Goal: Task Accomplishment & Management: Manage account settings

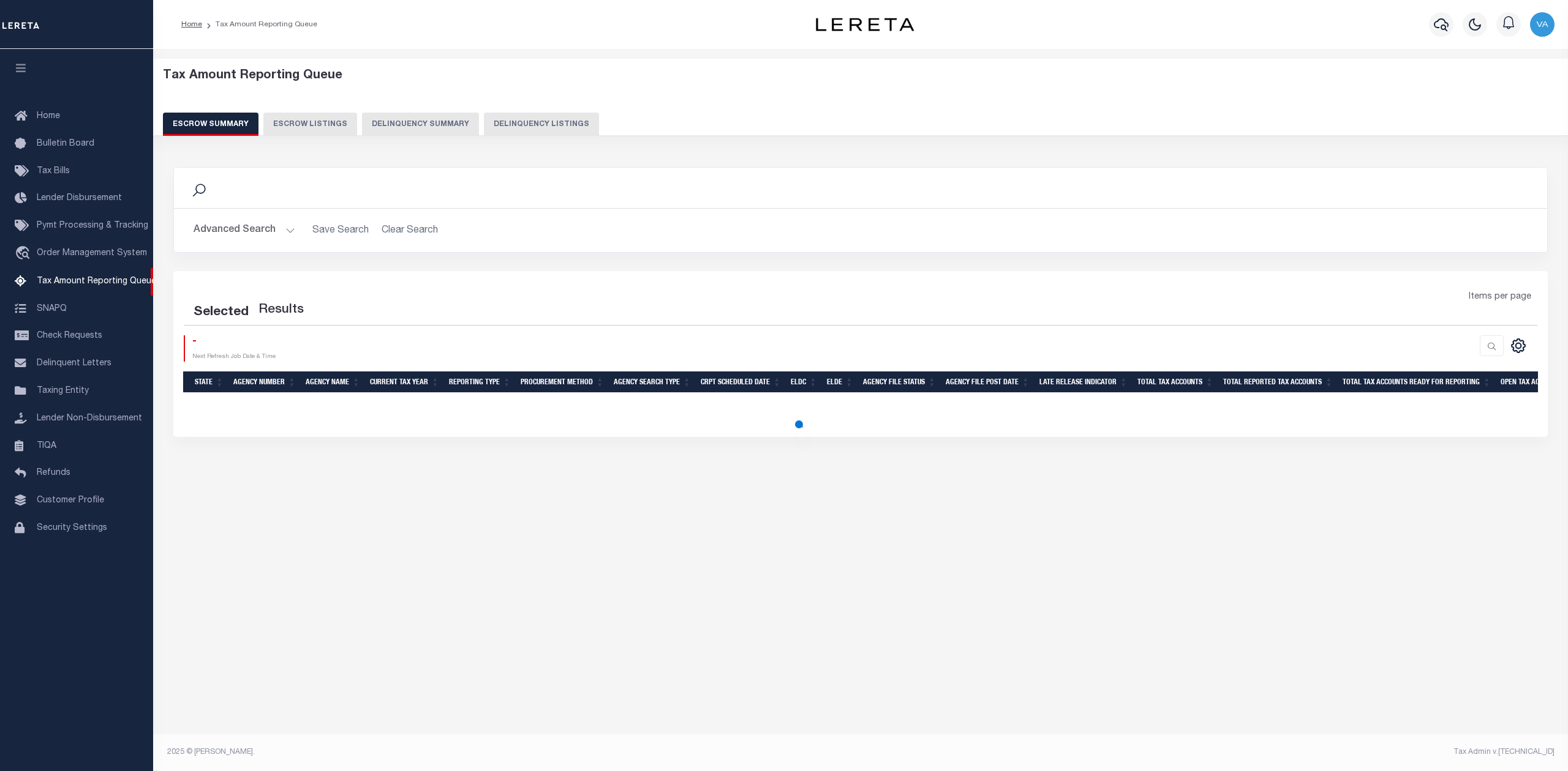
select select "100"
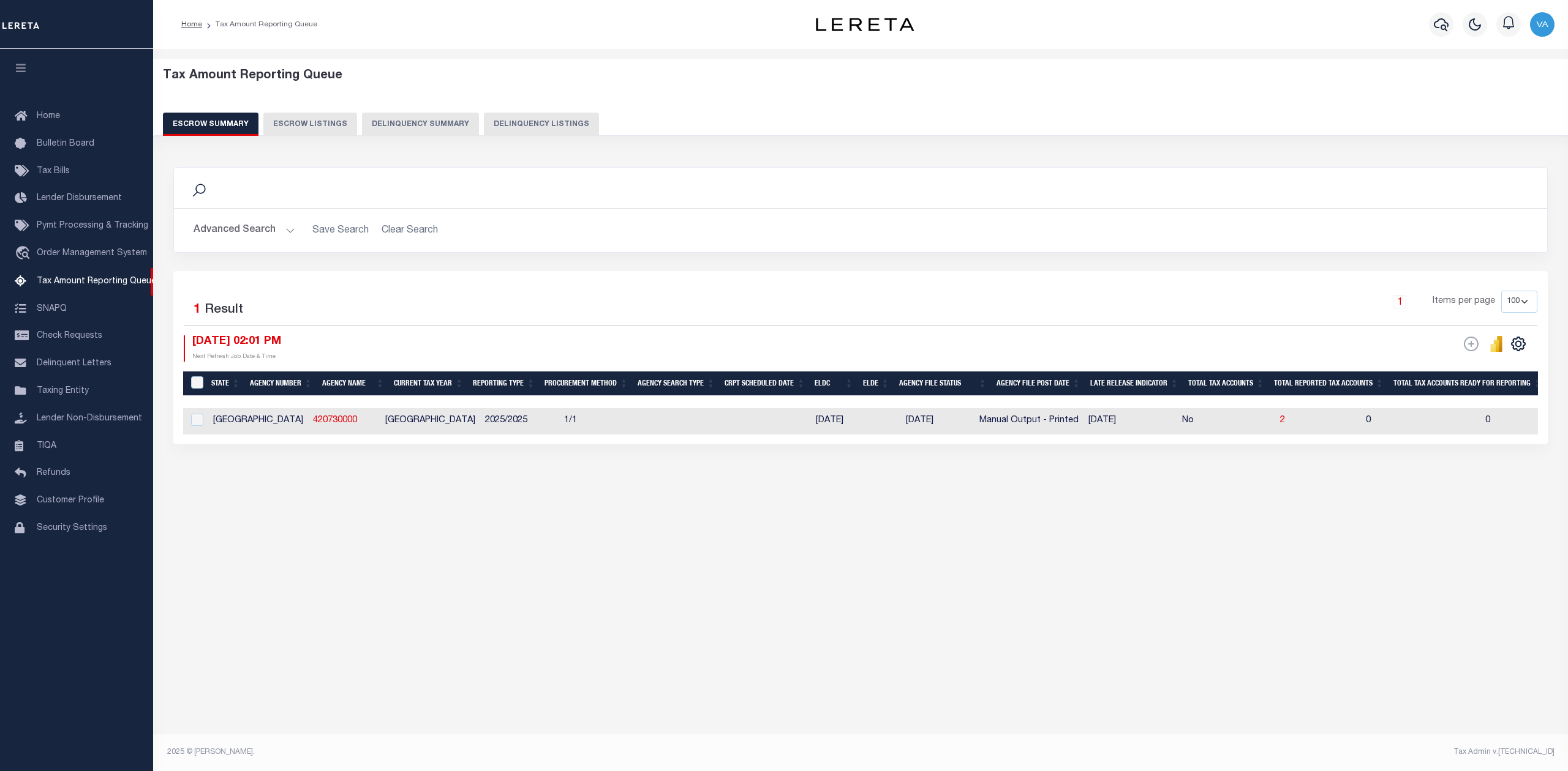
click at [1282, 607] on div "Tax Amount Reporting Queue Escrow Summary Escrow Listings In" at bounding box center [861, 396] width 1415 height 694
click at [281, 224] on button "Advanced Search" at bounding box center [244, 230] width 101 height 24
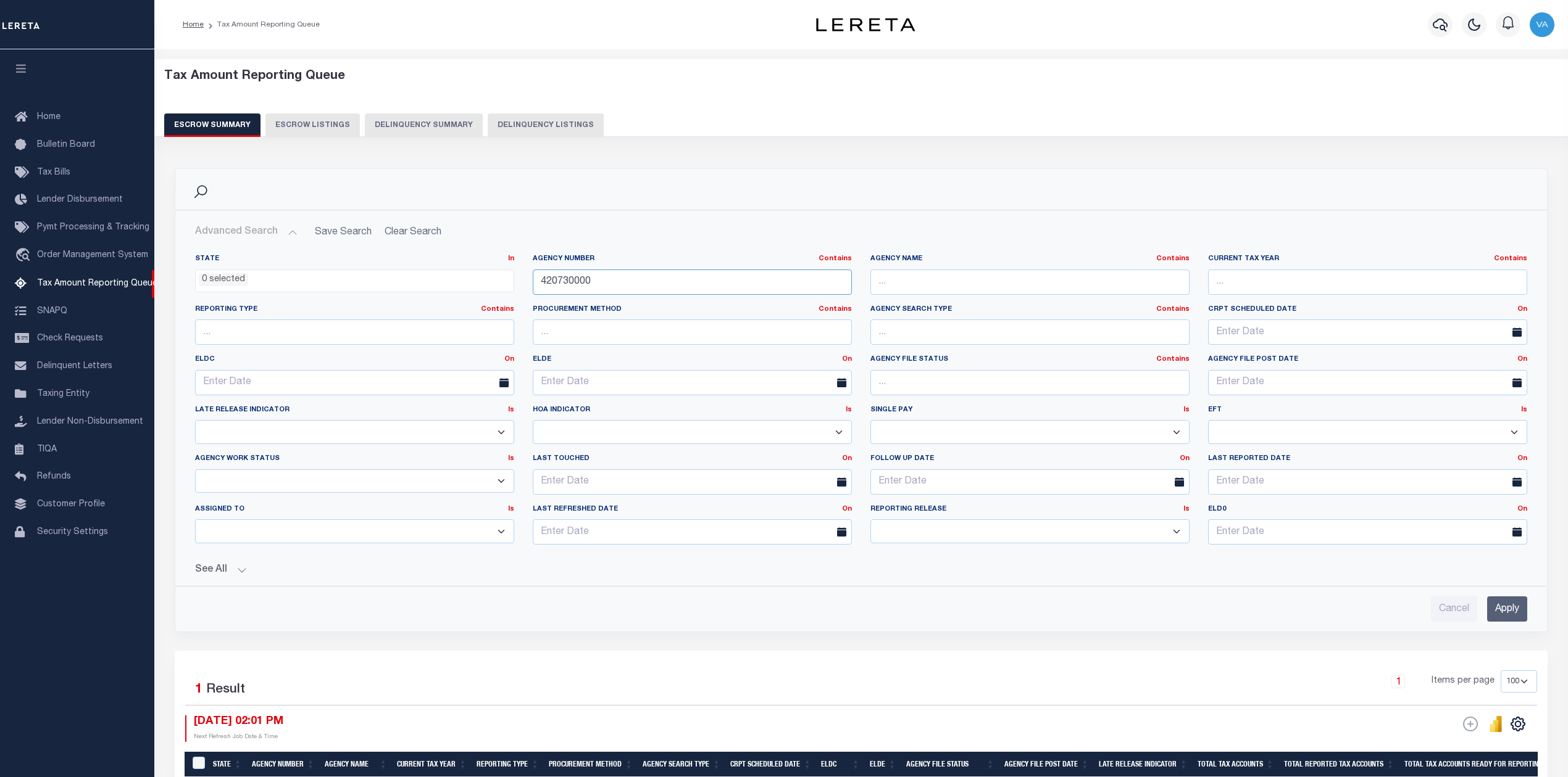
drag, startPoint x: 603, startPoint y: 290, endPoint x: 519, endPoint y: 284, distance: 84.2
click at [519, 284] on div "State In In AK AL AR AZ CA CO CT DC DE FL GA GU HI IA ID IL IN KS [GEOGRAPHIC_D…" at bounding box center [861, 404] width 1350 height 301
paste input "Attempt Completed 180 172"
type input "A"
type input "420730000"
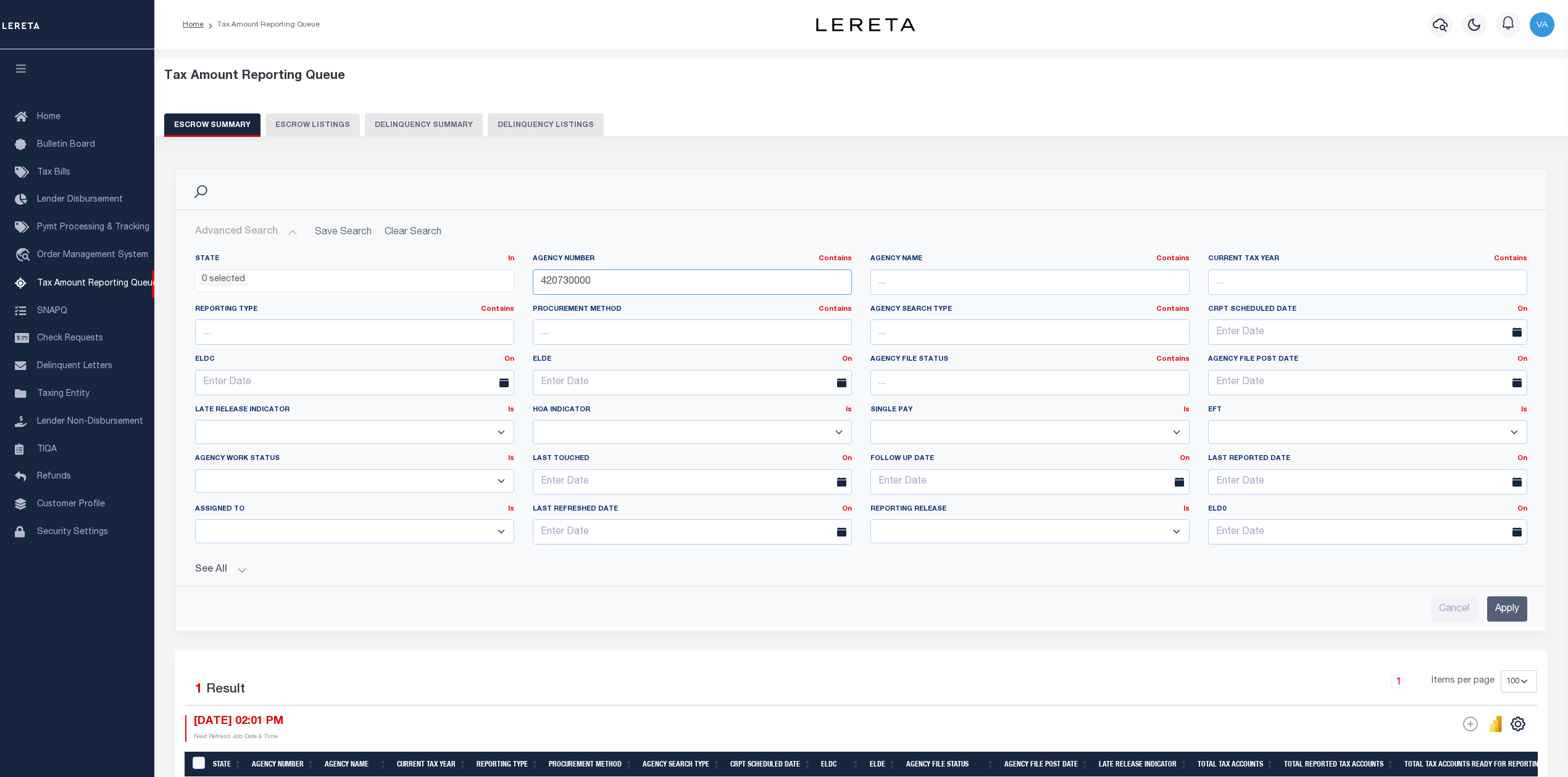
click at [588, 276] on input "420730000" at bounding box center [693, 282] width 319 height 25
drag, startPoint x: 601, startPoint y: 280, endPoint x: 500, endPoint y: 281, distance: 101.0
click at [500, 281] on div "State In In AK AL AR AZ CA CO CT DC DE FL GA GU HI IA ID IL IN KS [GEOGRAPHIC_D…" at bounding box center [861, 404] width 1350 height 301
click at [1509, 610] on input "Apply" at bounding box center [1506, 609] width 40 height 25
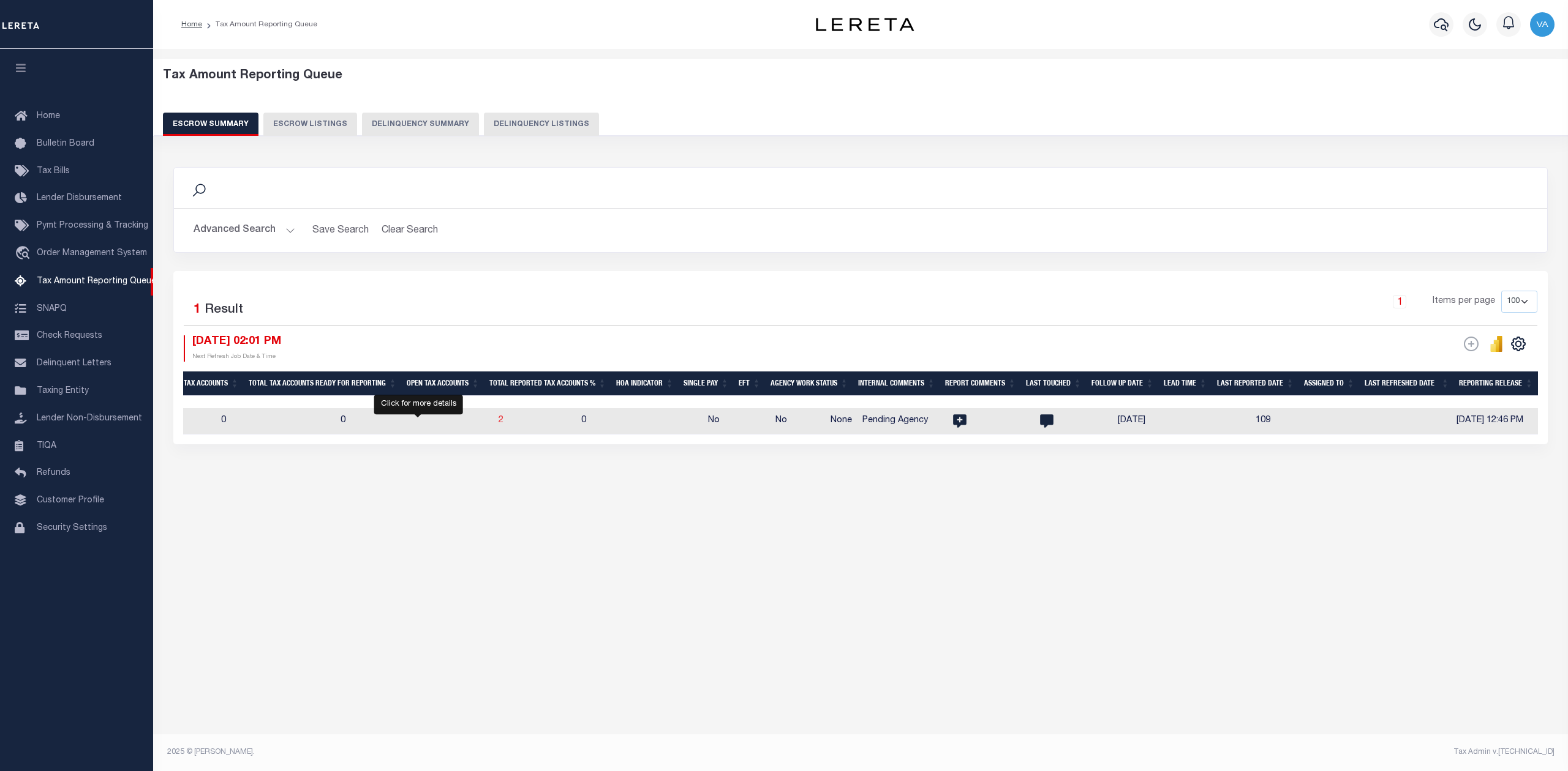
click at [499, 420] on span "2" at bounding box center [501, 421] width 5 height 9
select select "100"
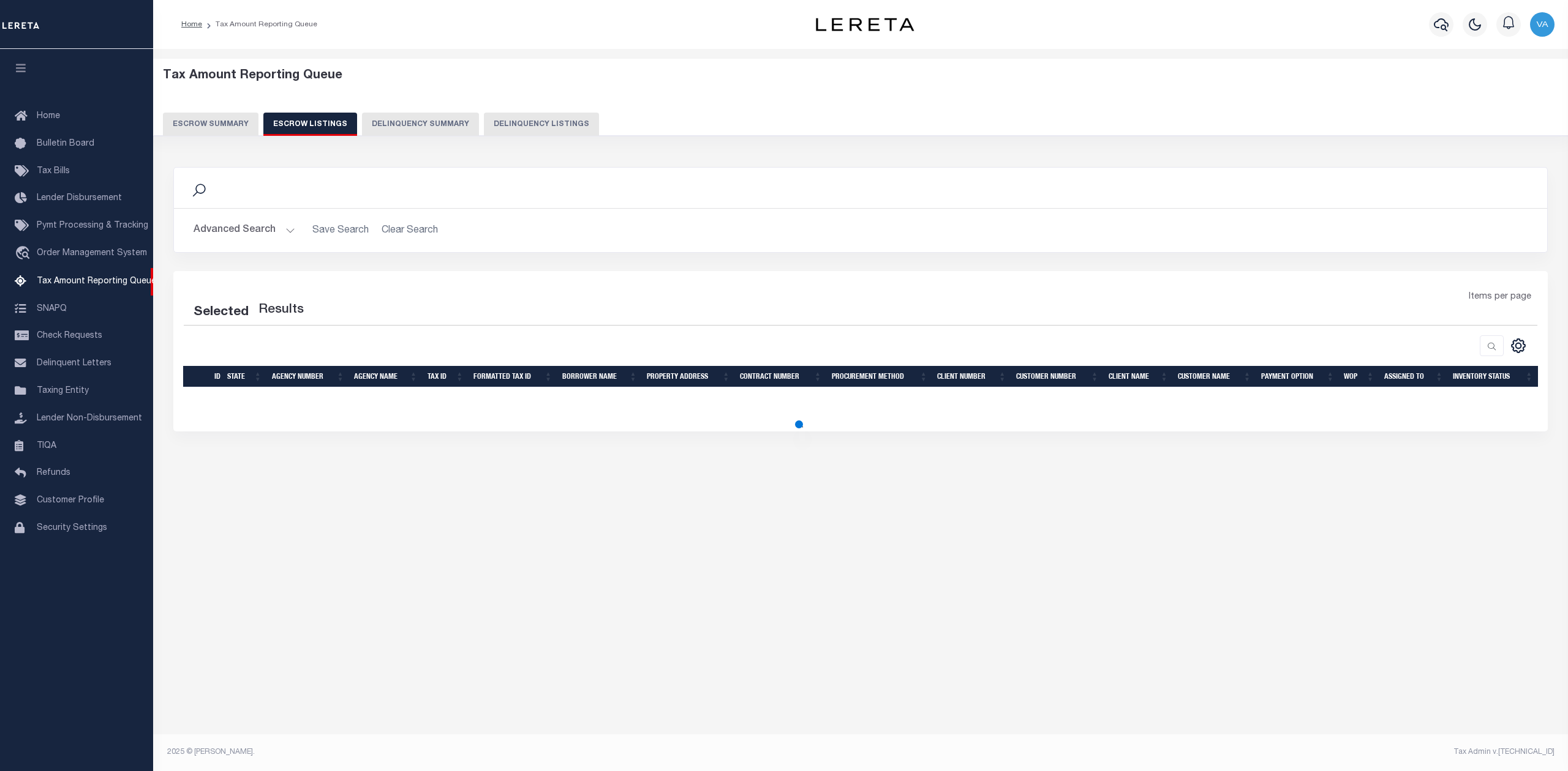
select select "100"
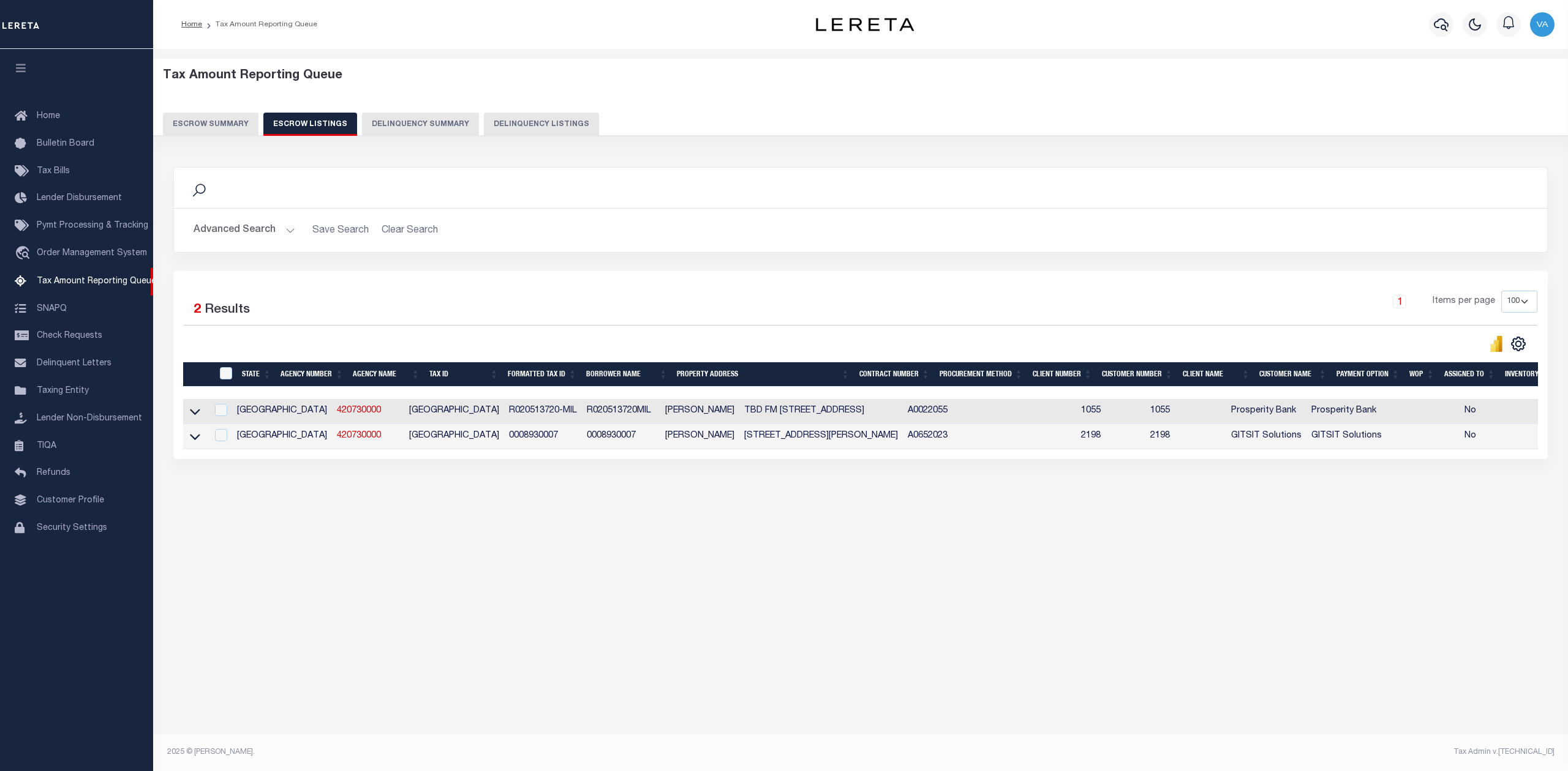
click at [1112, 512] on div "Tax Amount Reporting Queue Escrow Summary Escrow Listings In" at bounding box center [861, 296] width 1408 height 471
click at [197, 418] on icon at bounding box center [195, 411] width 10 height 13
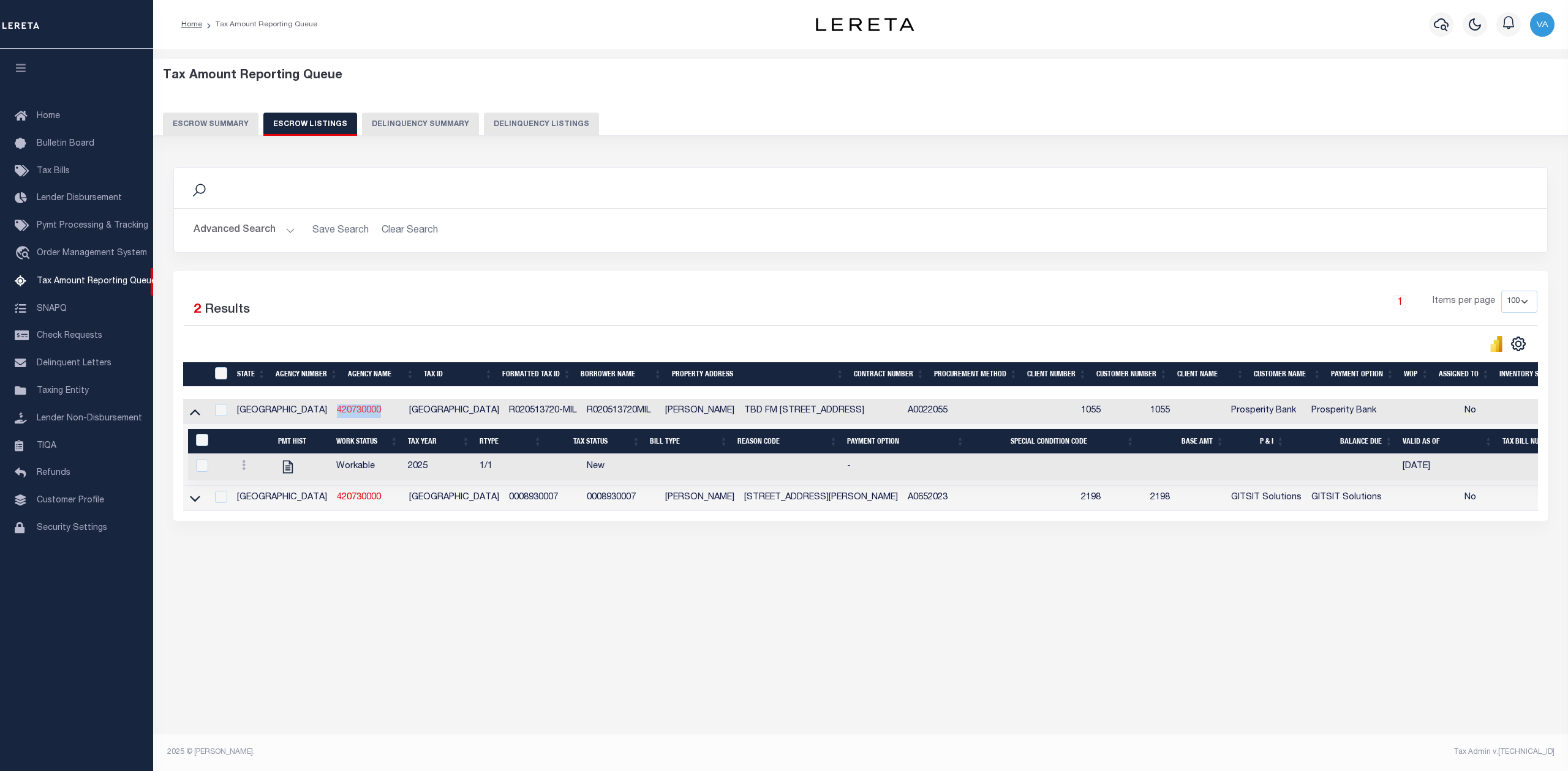
drag, startPoint x: 322, startPoint y: 414, endPoint x: 279, endPoint y: 413, distance: 43.0
click at [332, 413] on td "420730000" at bounding box center [368, 411] width 72 height 25
checkbox input "true"
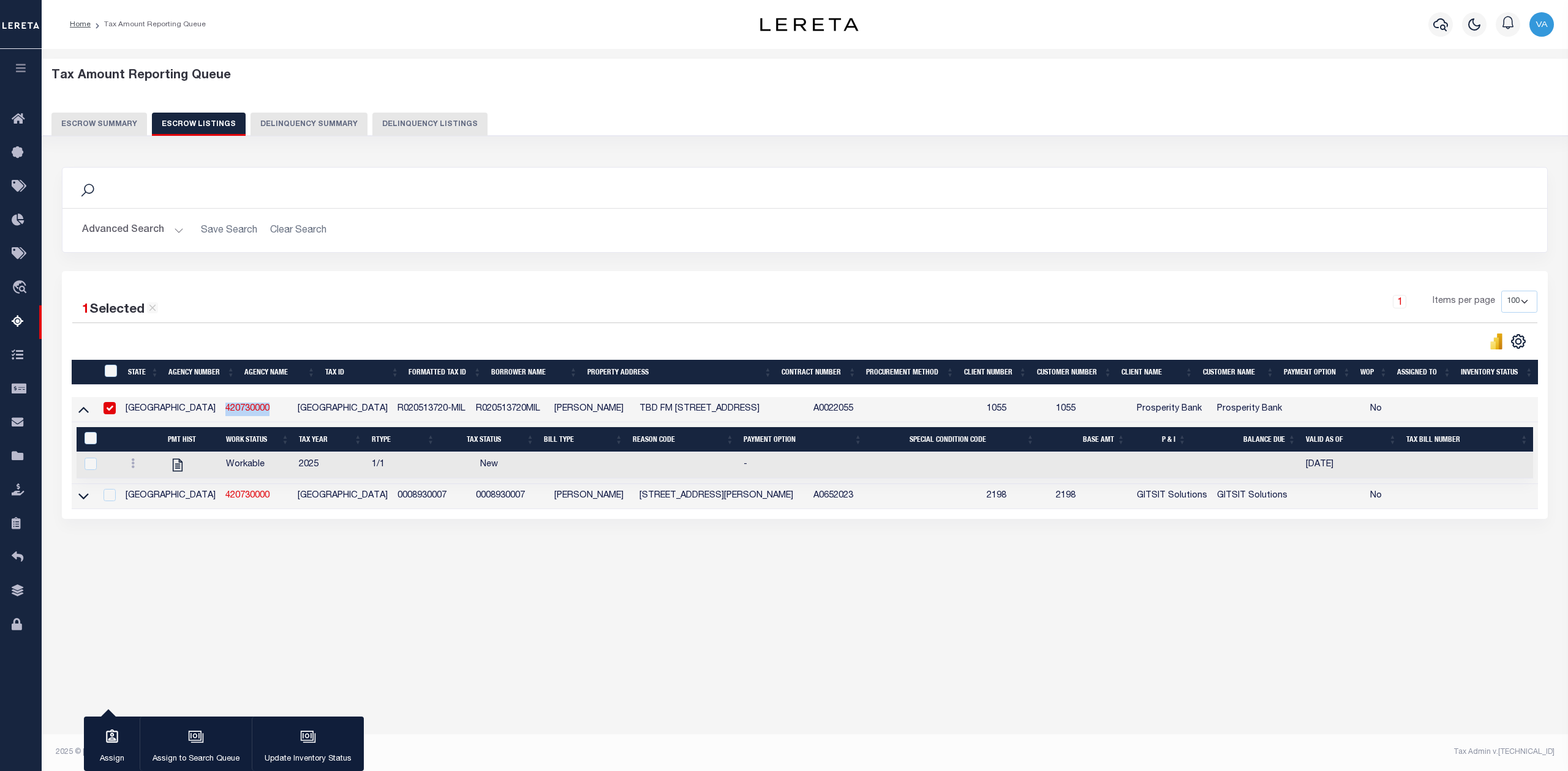
copy link "420730000"
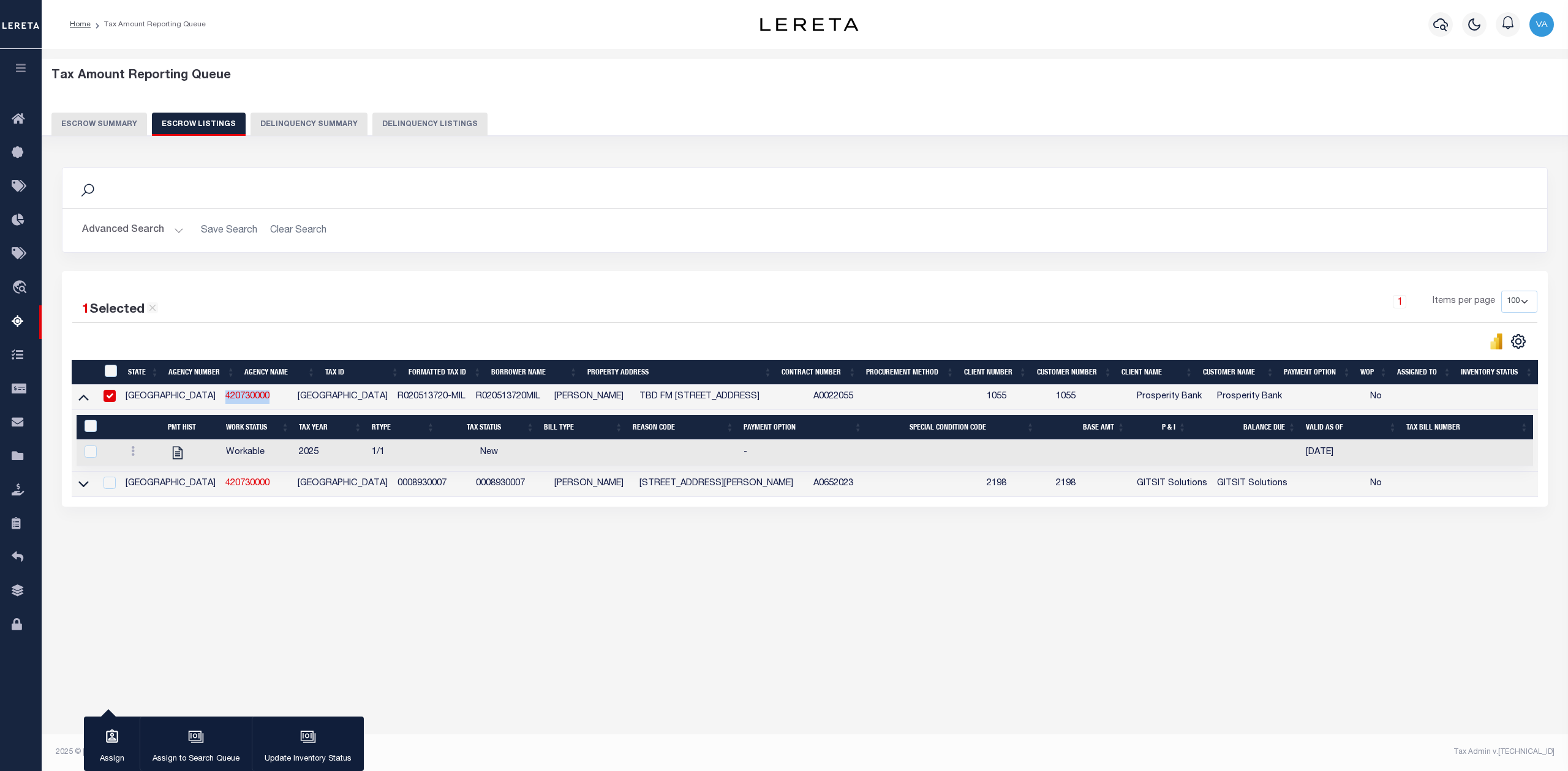
click at [130, 125] on button "Escrow Summary" at bounding box center [99, 124] width 96 height 23
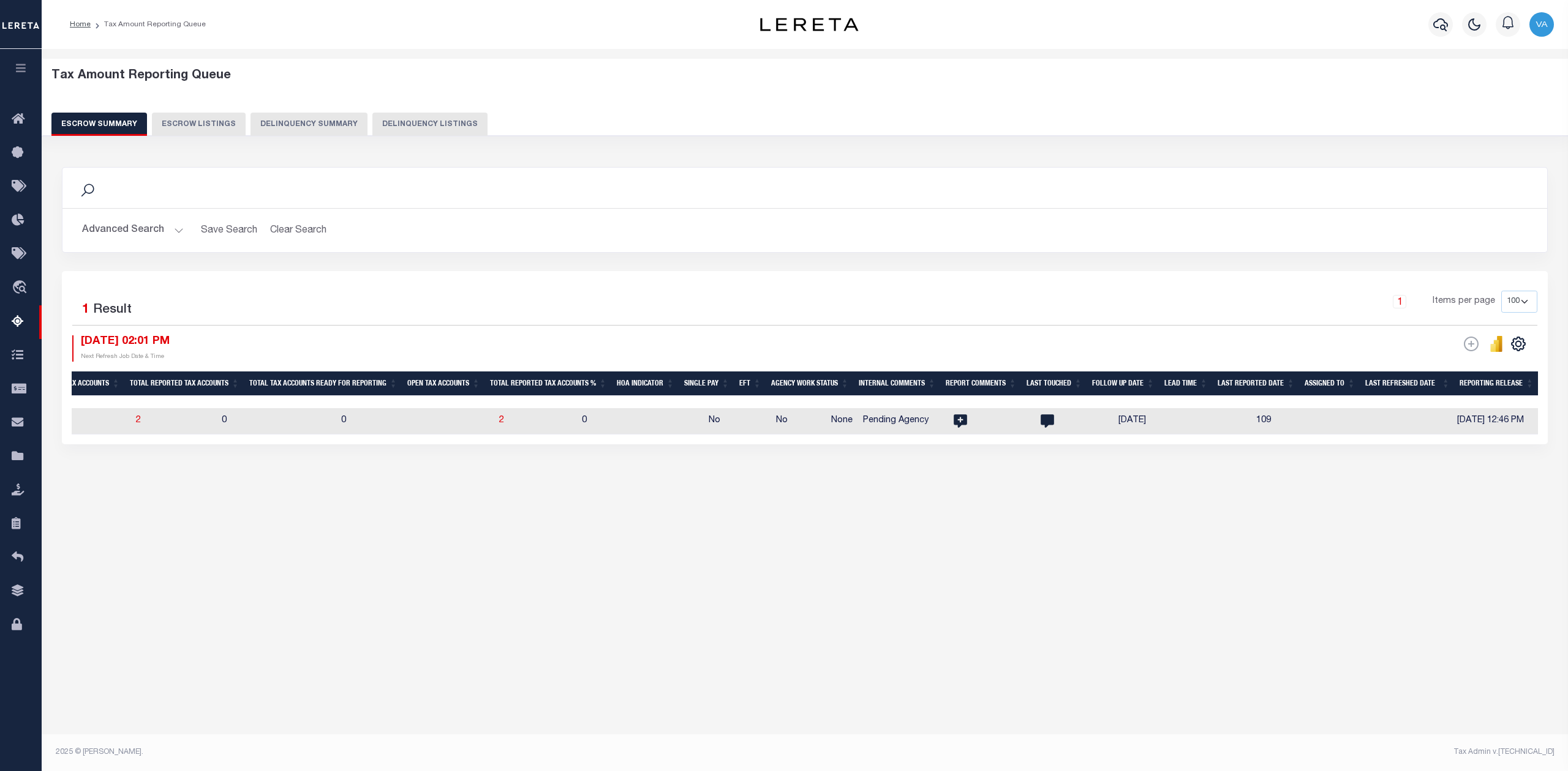
click at [577, 424] on td "0" at bounding box center [640, 421] width 127 height 27
checkbox input "true"
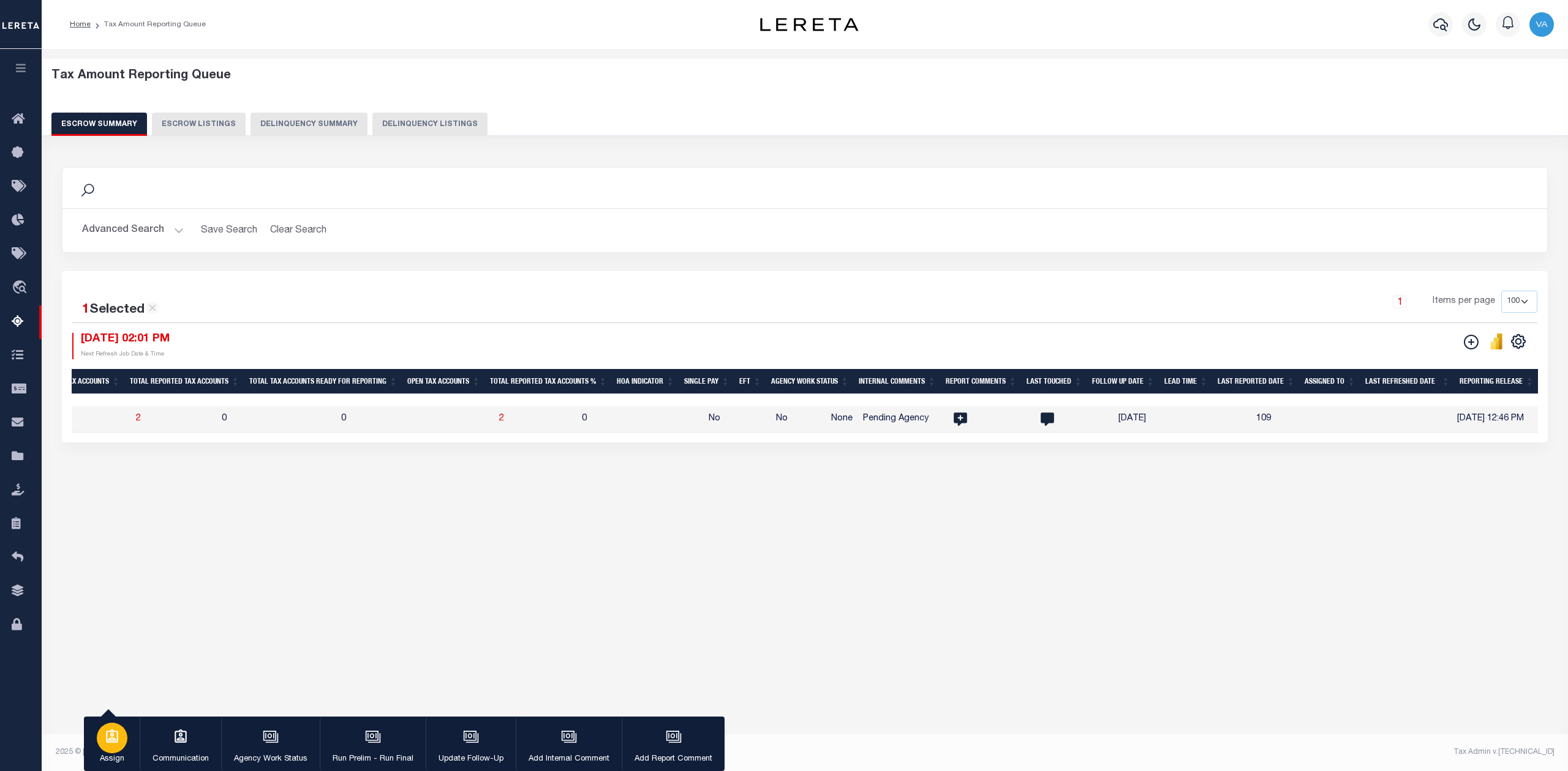
click at [125, 739] on div "button" at bounding box center [112, 738] width 31 height 31
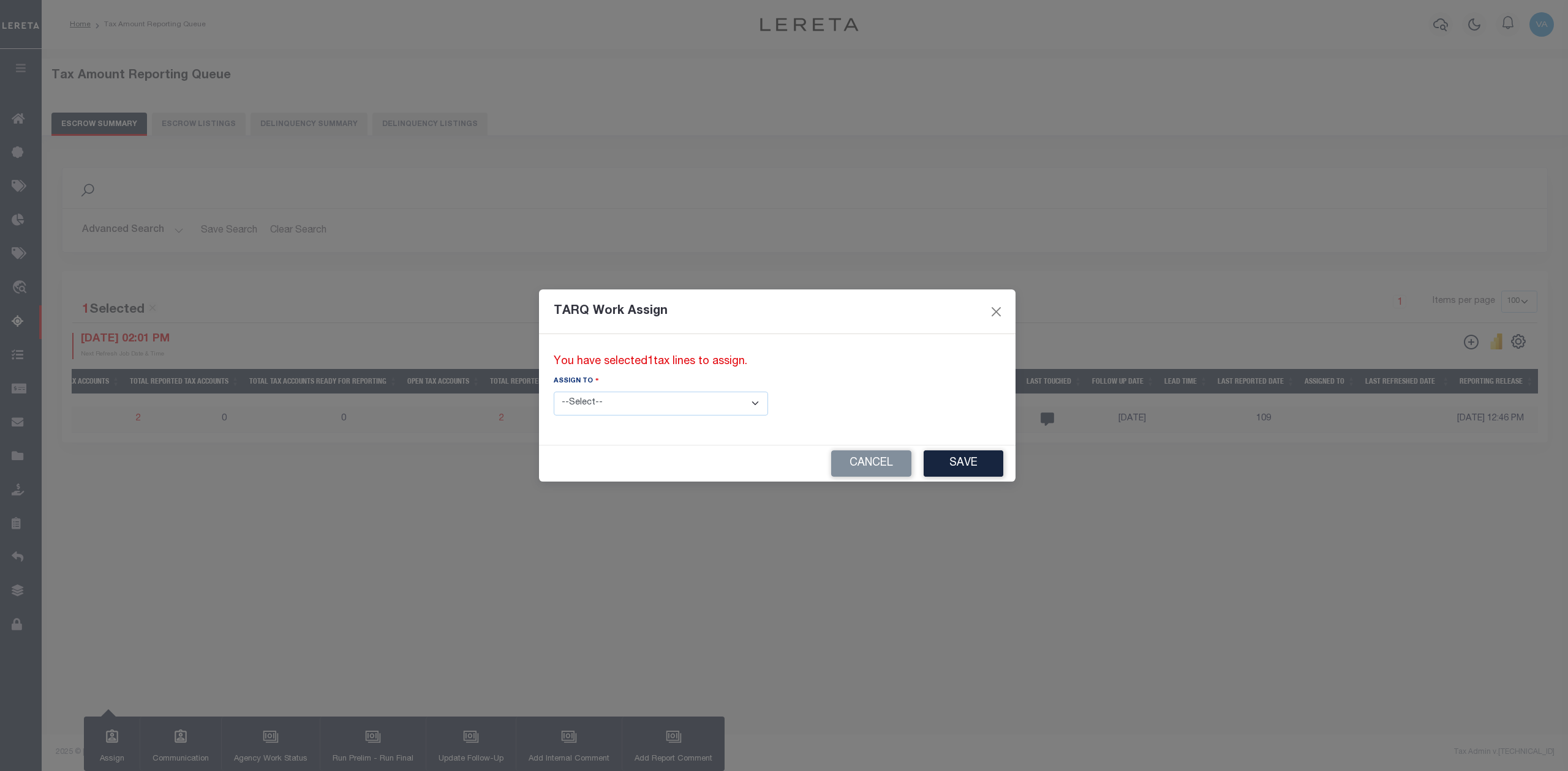
click at [681, 404] on select "--Select-- --Unassigned-- --Unassigned-- [PERSON_NAME] [PERSON_NAME] [PERSON_NA…" at bounding box center [661, 403] width 214 height 24
select select "[PERSON_NAME]"
click at [553, 392] on select "--Select-- --Unassigned-- --Unassigned-- [PERSON_NAME] [PERSON_NAME] [PERSON_NA…" at bounding box center [661, 403] width 214 height 24
click at [924, 462] on button "Save" at bounding box center [964, 463] width 80 height 27
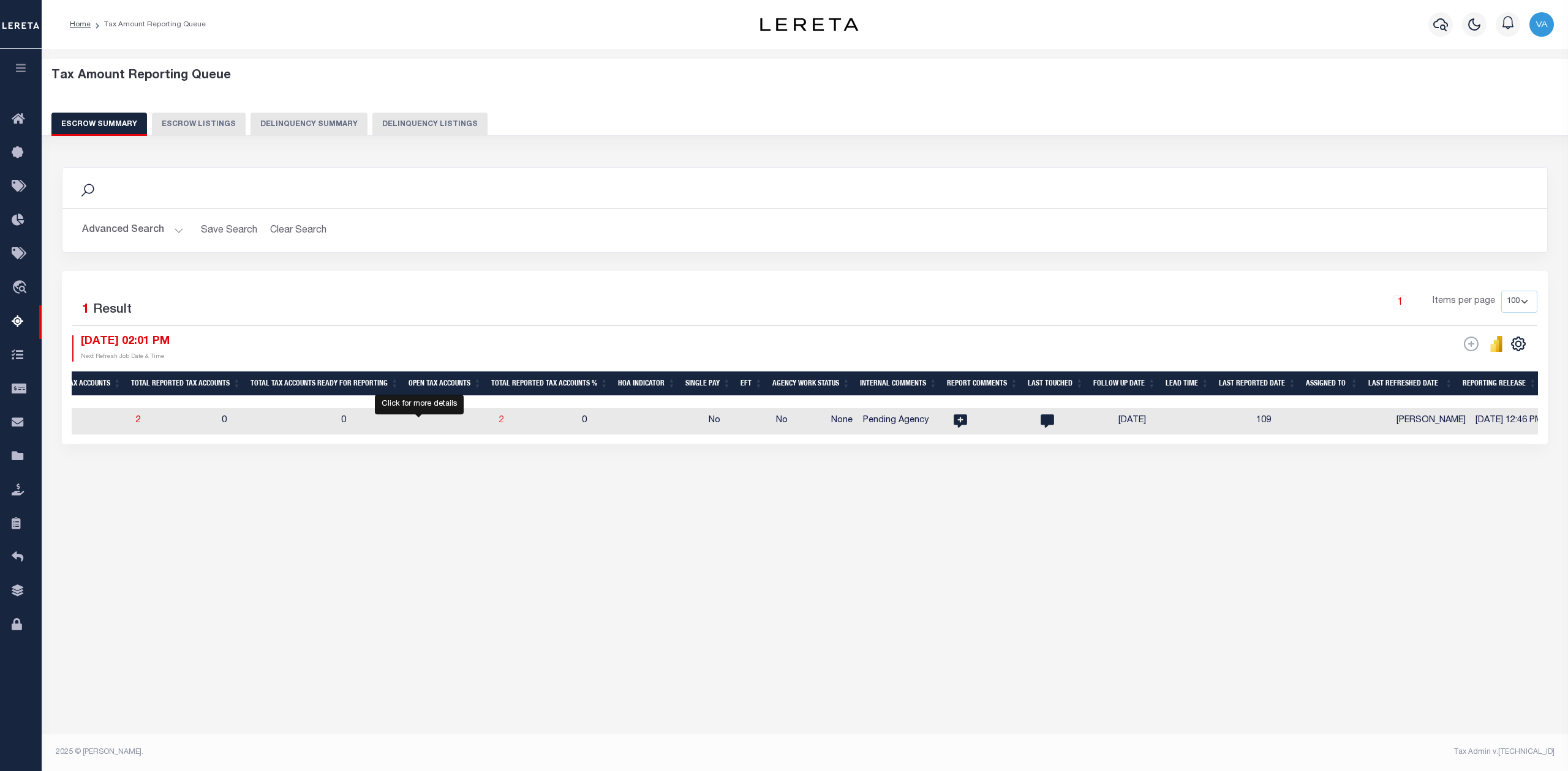
click at [499, 420] on span "2" at bounding box center [502, 421] width 5 height 9
select select "100"
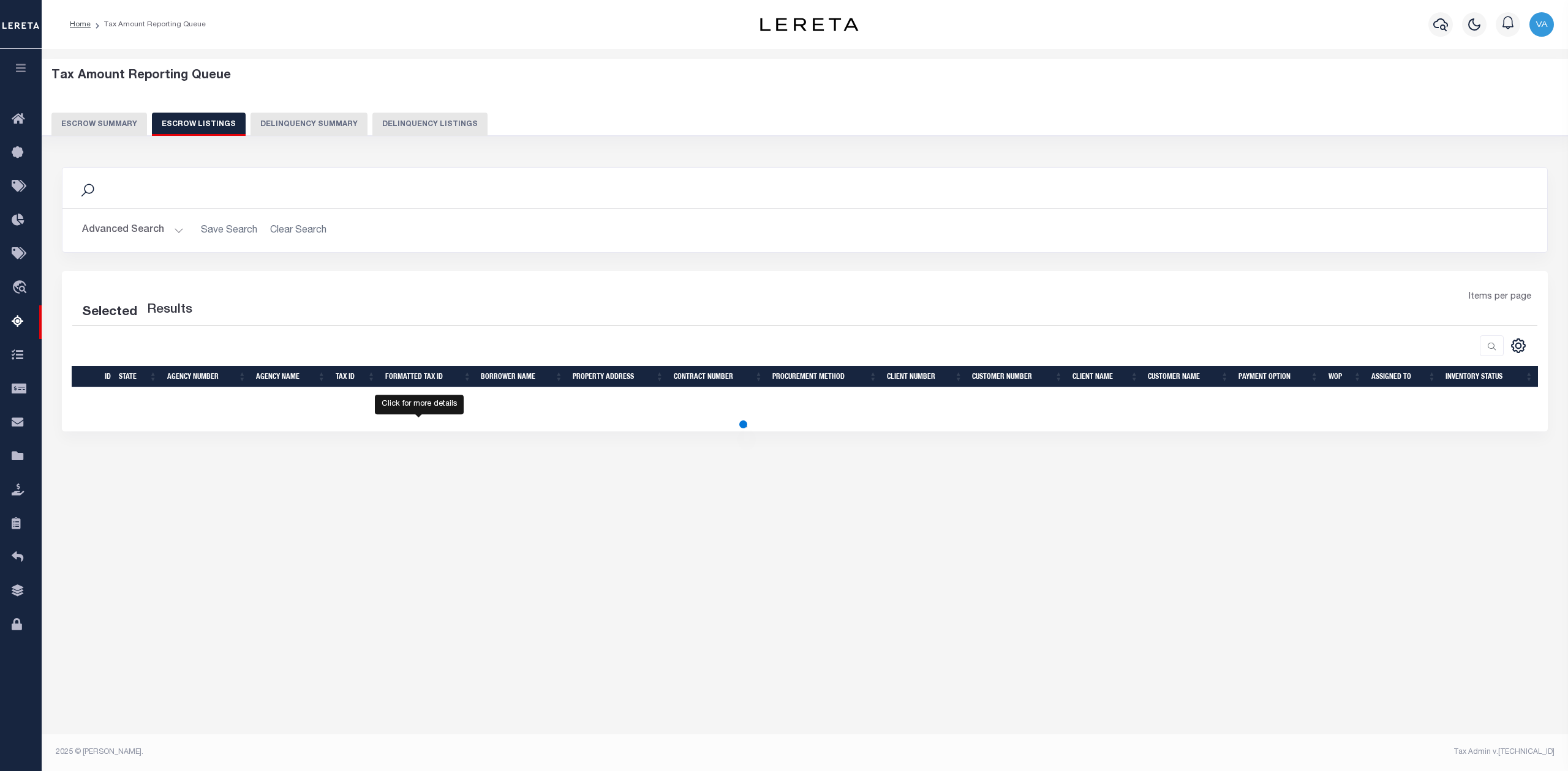
select select "100"
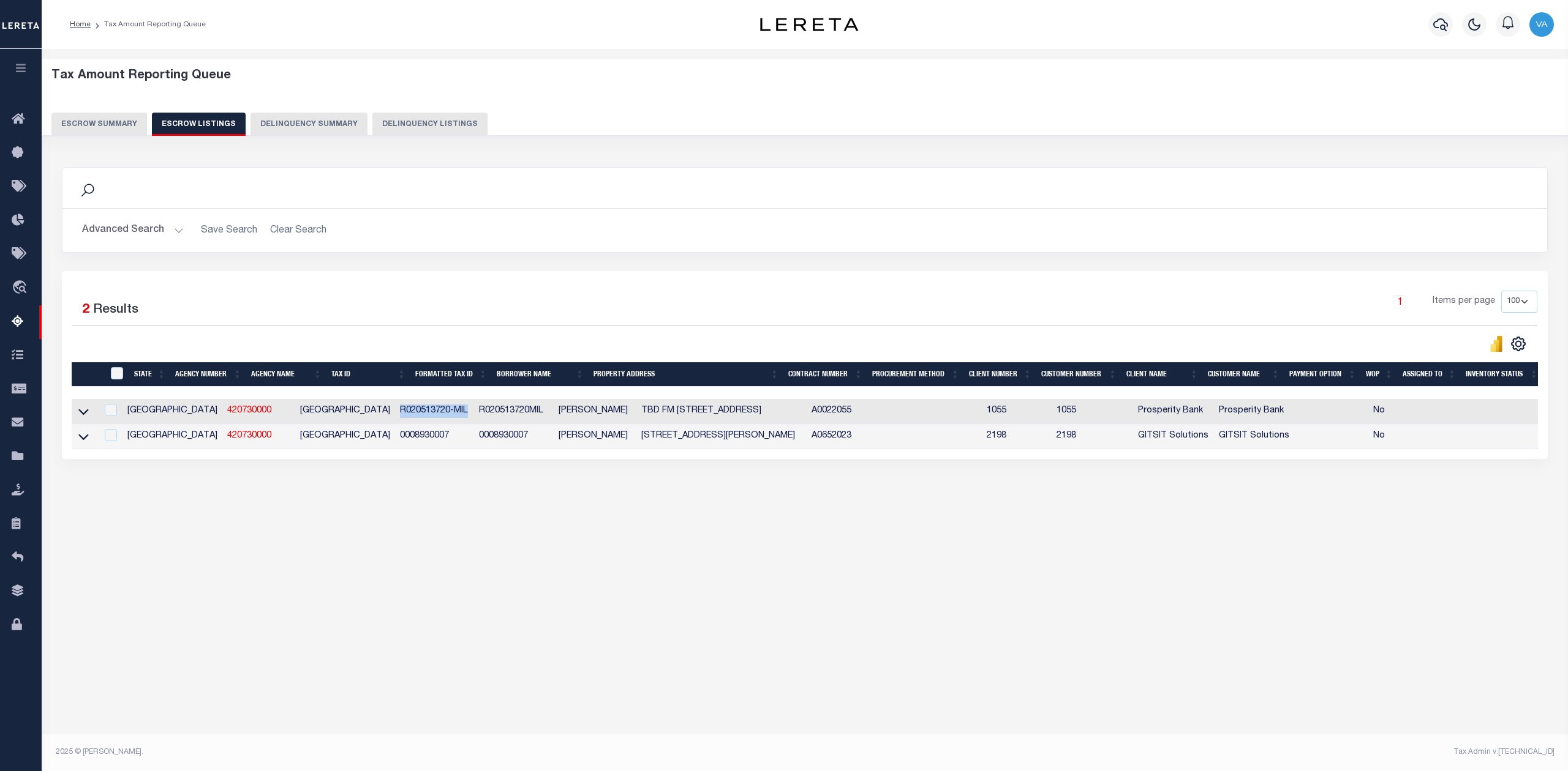
drag, startPoint x: 404, startPoint y: 413, endPoint x: 332, endPoint y: 413, distance: 72.0
click at [395, 413] on td "R020513720-MIL" at bounding box center [435, 411] width 79 height 25
checkbox input "true"
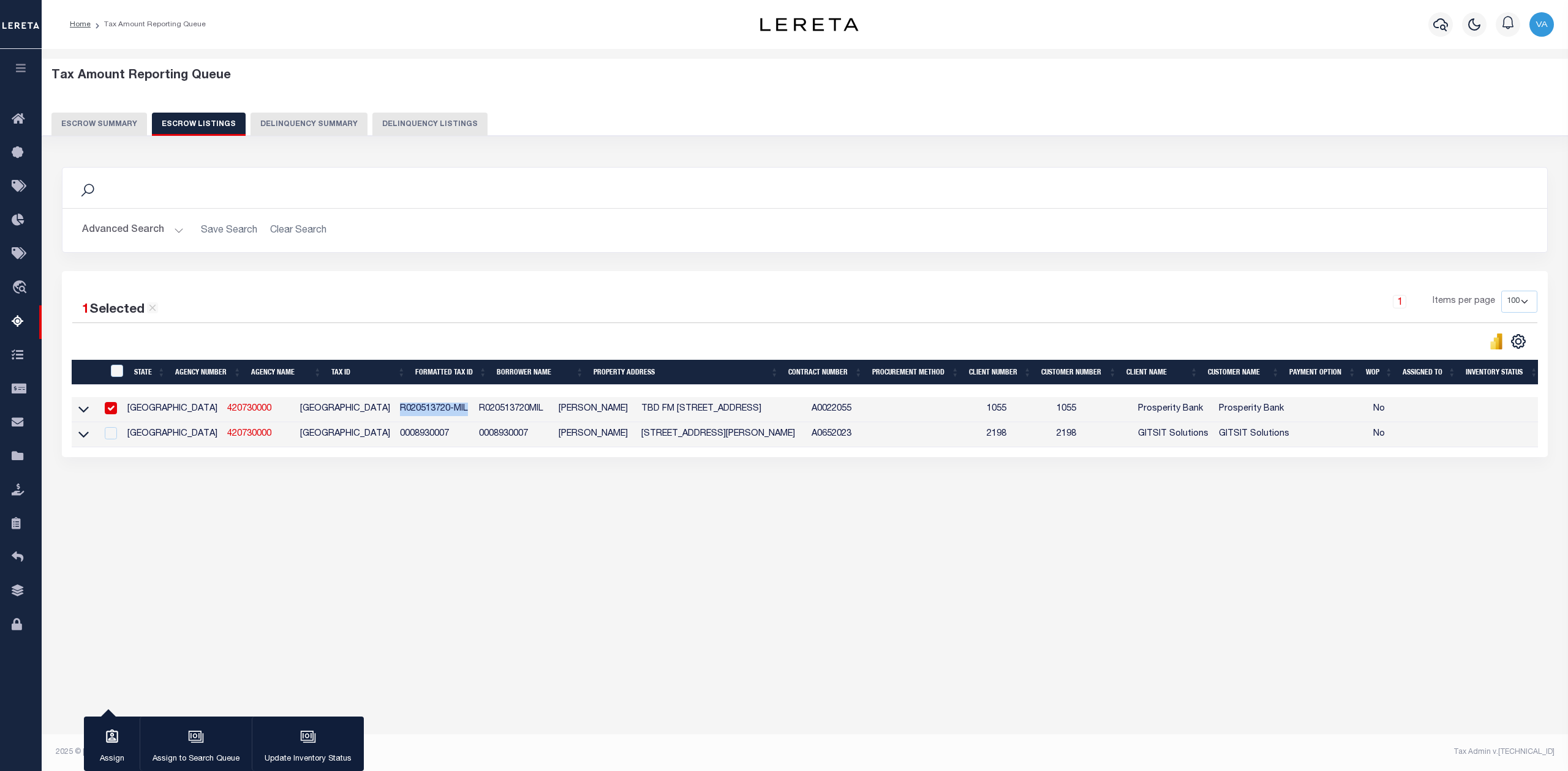
copy td "R020513720-MIL"
drag, startPoint x: 388, startPoint y: 436, endPoint x: 331, endPoint y: 443, distance: 57.4
click at [395, 443] on td "0008930007" at bounding box center [435, 434] width 79 height 25
checkbox input "true"
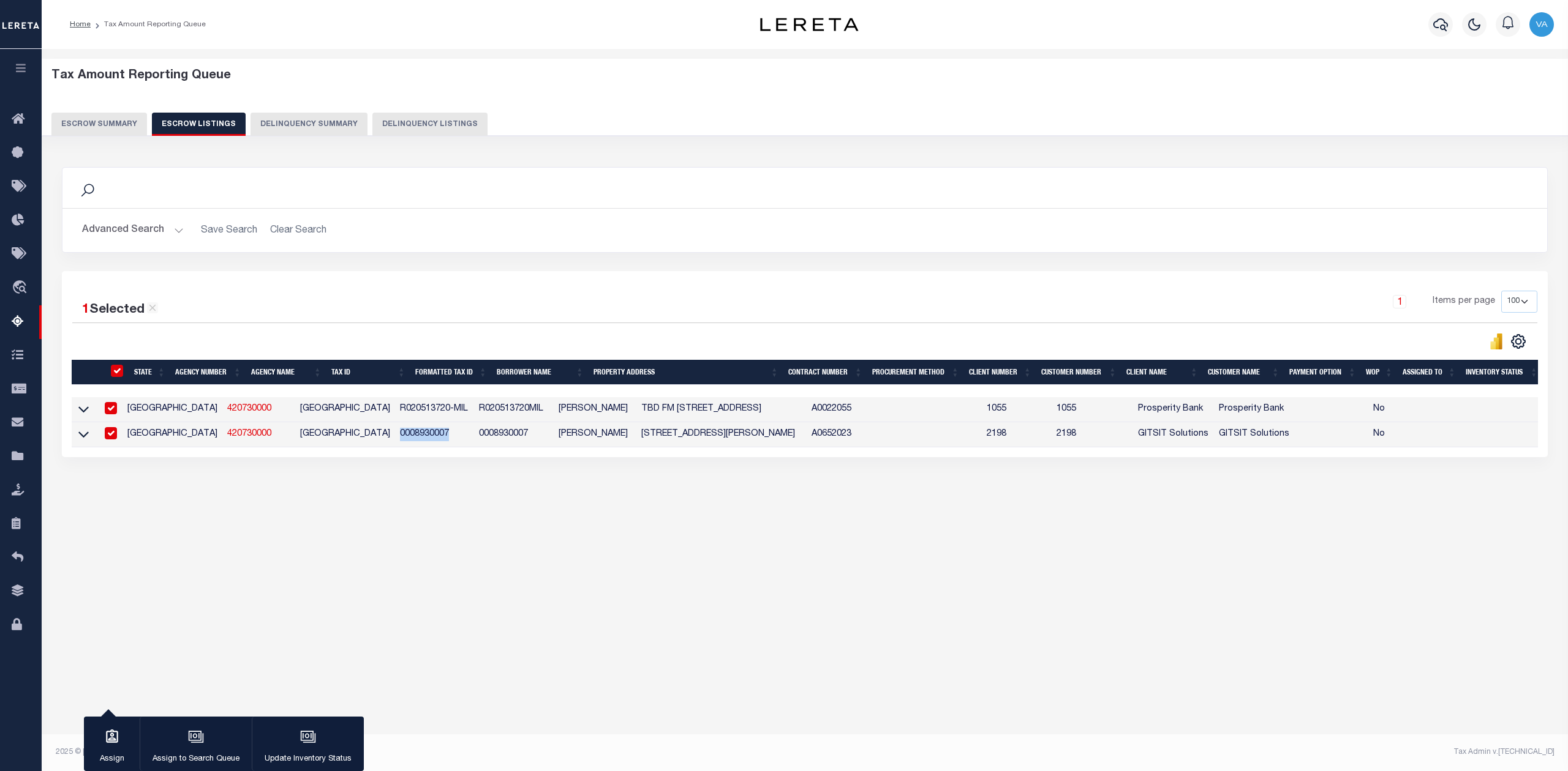
checkbox input "true"
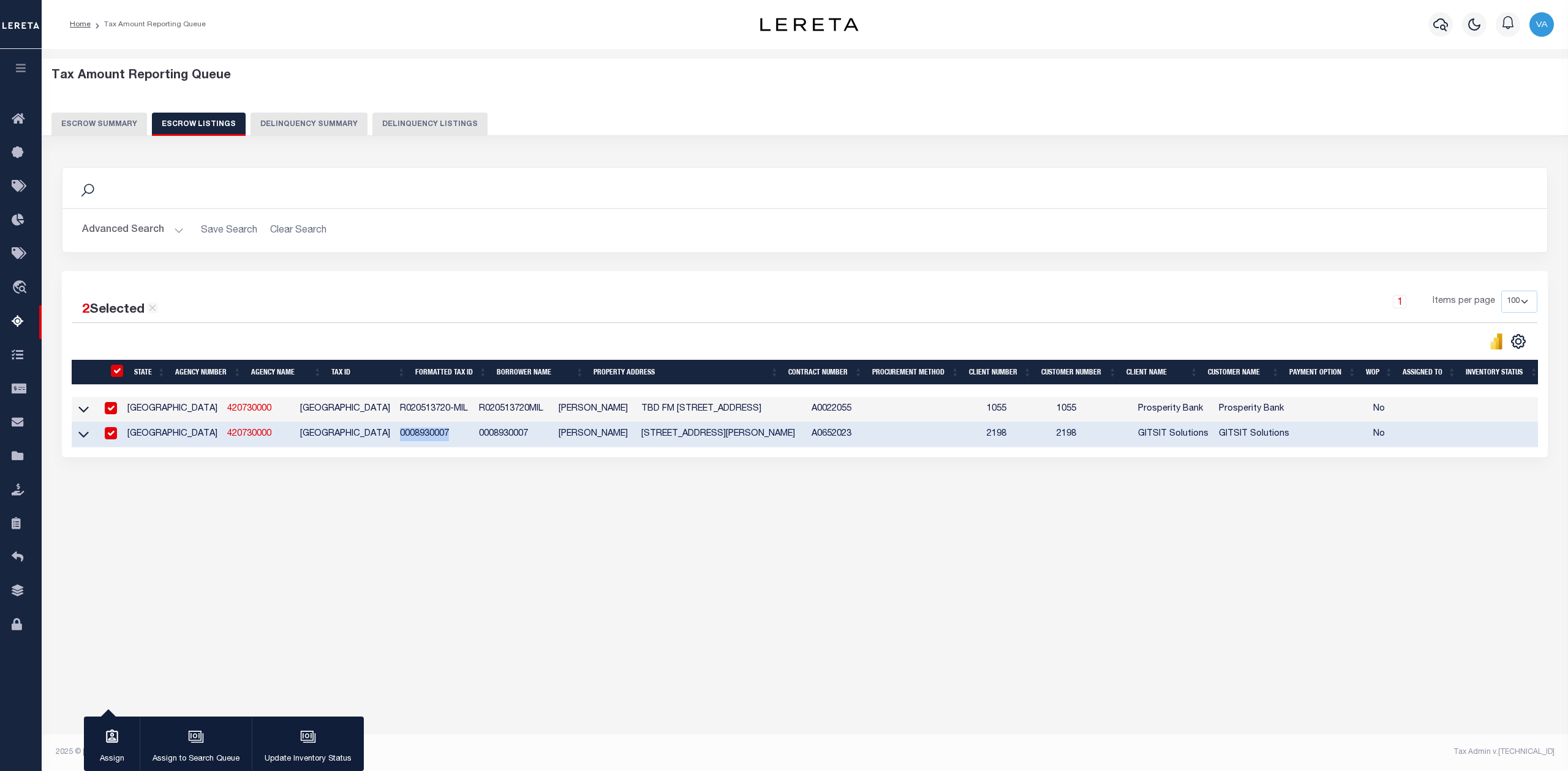
copy td "0008930007"
click at [121, 137] on div "Tax Amount Reporting Queue Escrow Summary Escrow Listings Delinquency Summary" at bounding box center [805, 107] width 1550 height 96
click at [120, 113] on button "Escrow Summary" at bounding box center [99, 124] width 96 height 23
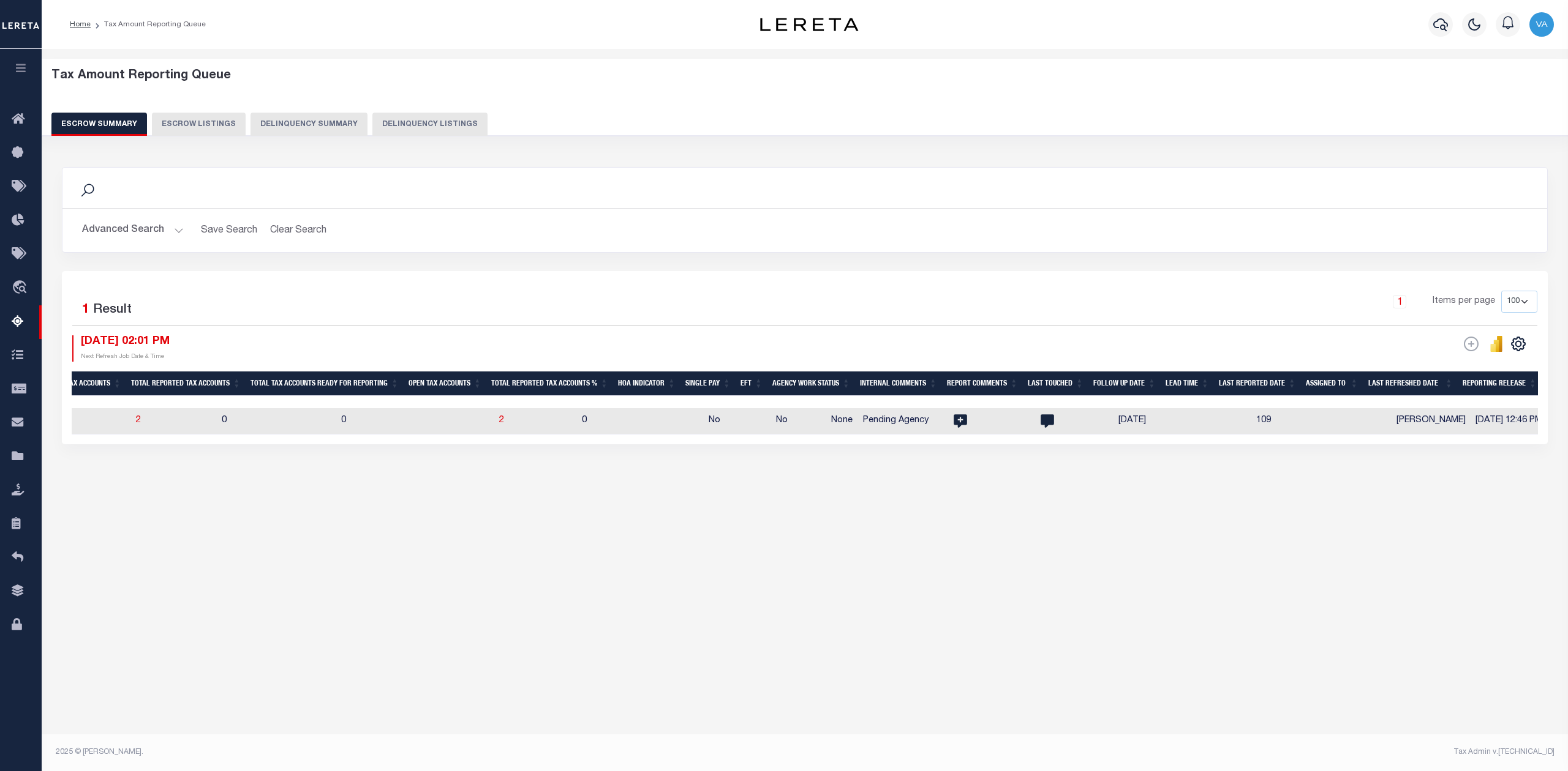
click at [118, 125] on button "Escrow Summary" at bounding box center [99, 124] width 96 height 23
click at [953, 421] on icon "" at bounding box center [960, 421] width 14 height 14
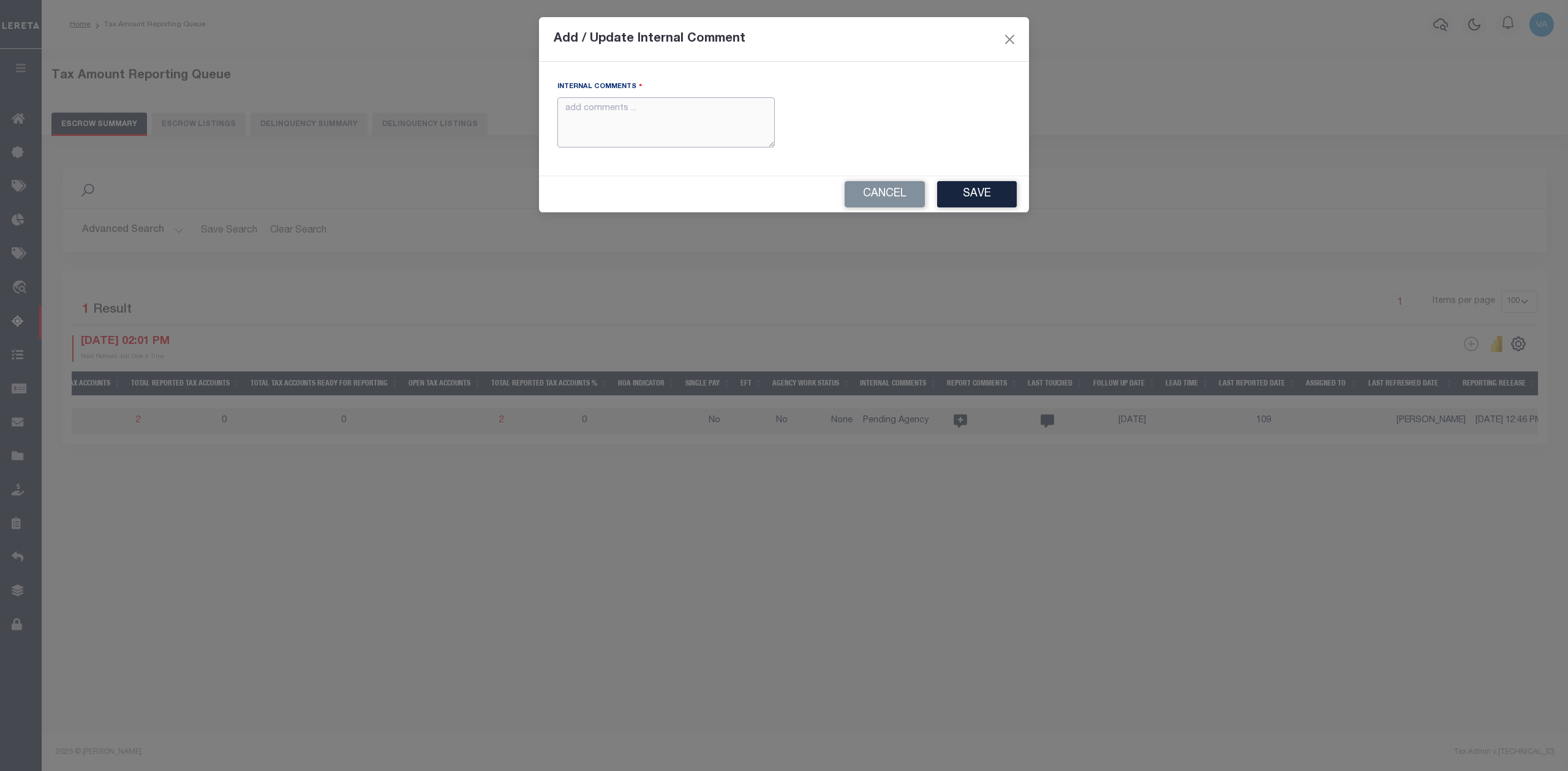
click at [670, 120] on textarea "Internal Comments" at bounding box center [666, 122] width 217 height 51
paste textarea "For TX state 2025 amounts are updated in November"
type textarea "For TX state 2025 amounts are updated in November"
click at [965, 206] on button "Save" at bounding box center [976, 194] width 80 height 27
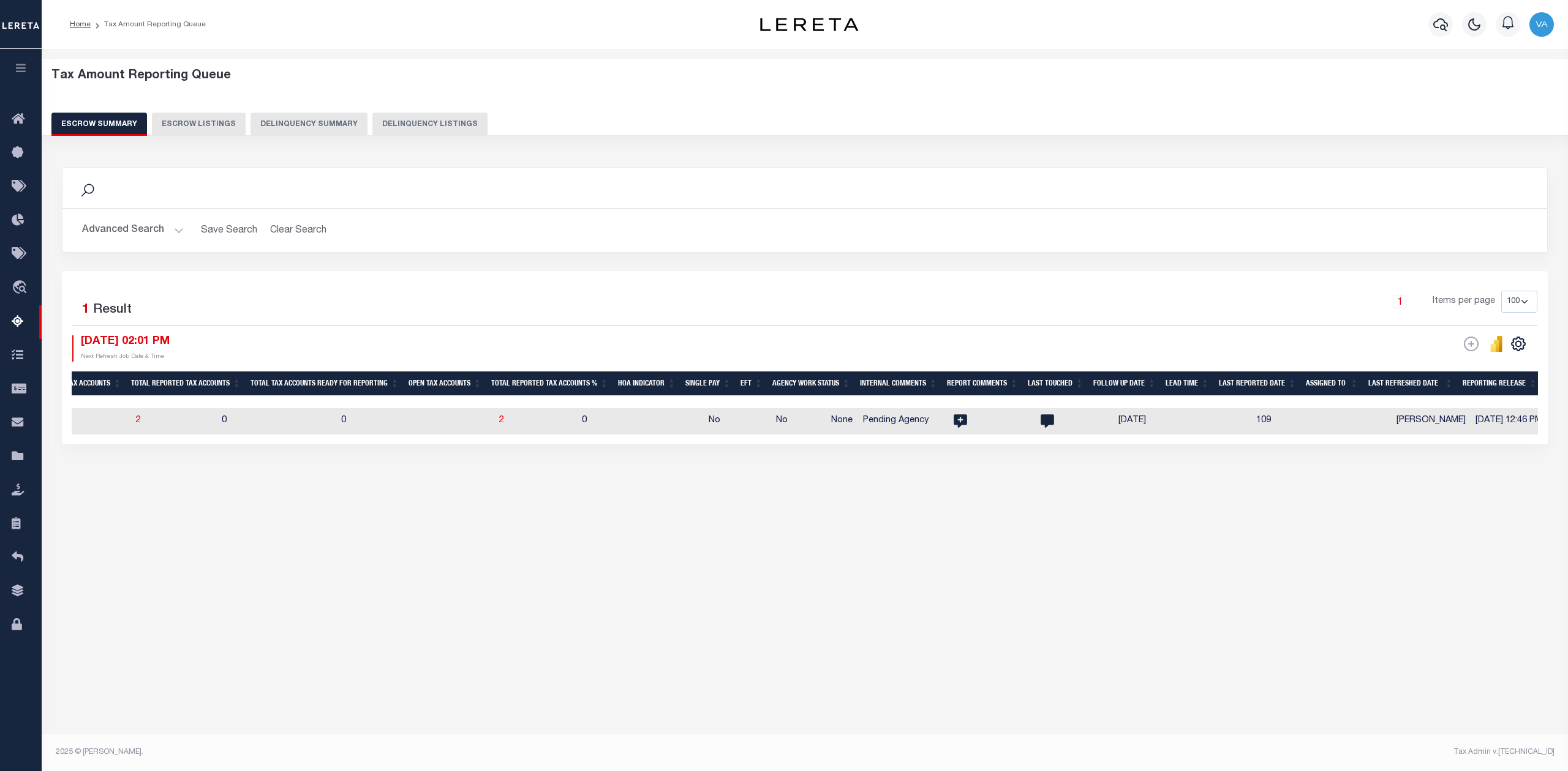
click at [146, 223] on button "Advanced Search" at bounding box center [132, 230] width 101 height 24
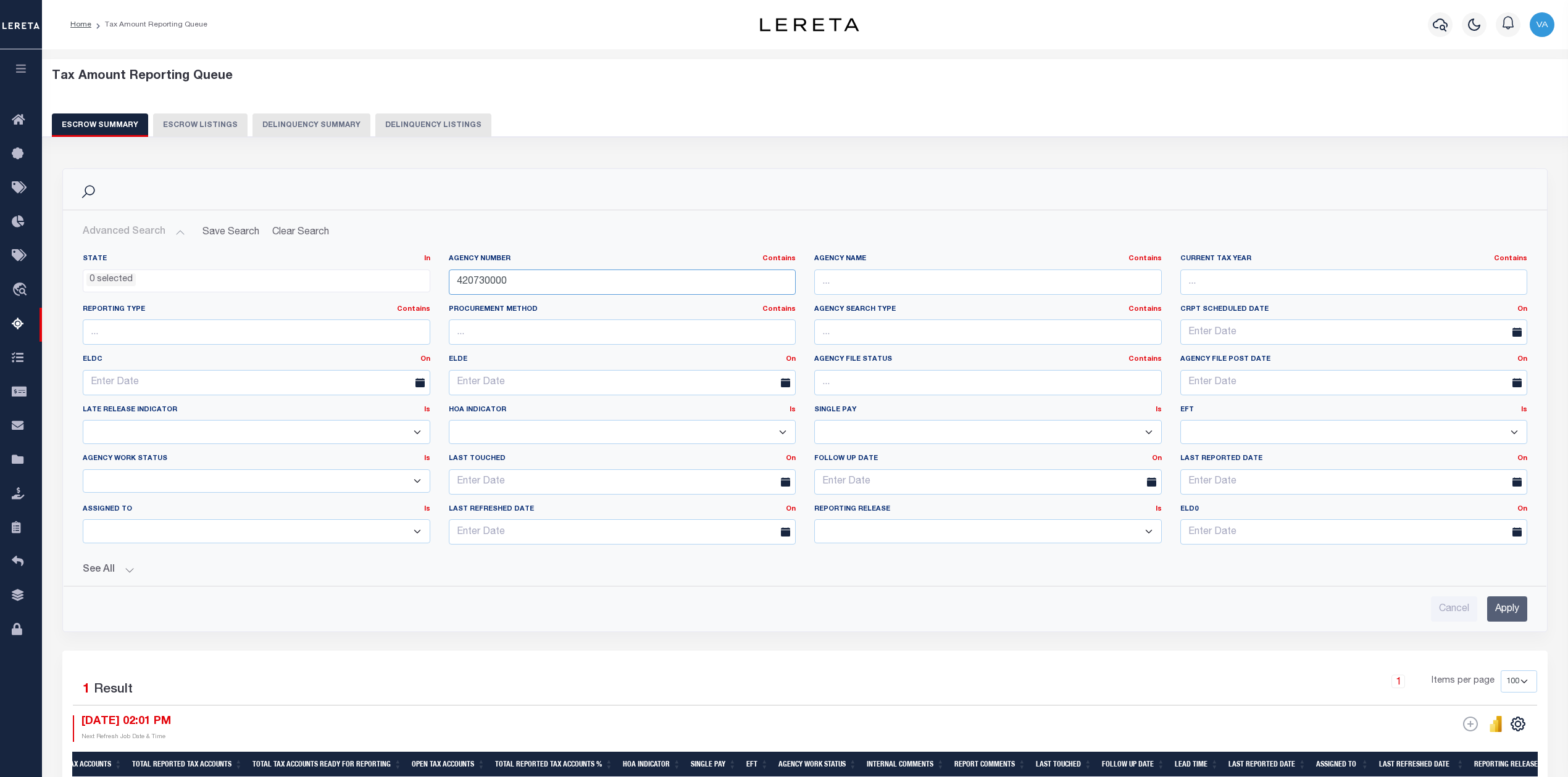
drag, startPoint x: 506, startPoint y: 287, endPoint x: 436, endPoint y: 284, distance: 70.1
click at [436, 284] on div "State In In AK AL AR AZ CA CO CT DC DE FL GA GU HI IA ID IL IN KS [GEOGRAPHIC_D…" at bounding box center [804, 404] width 1463 height 301
paste input "2312001"
type input "422312001"
click at [1509, 612] on input "Apply" at bounding box center [1506, 609] width 40 height 25
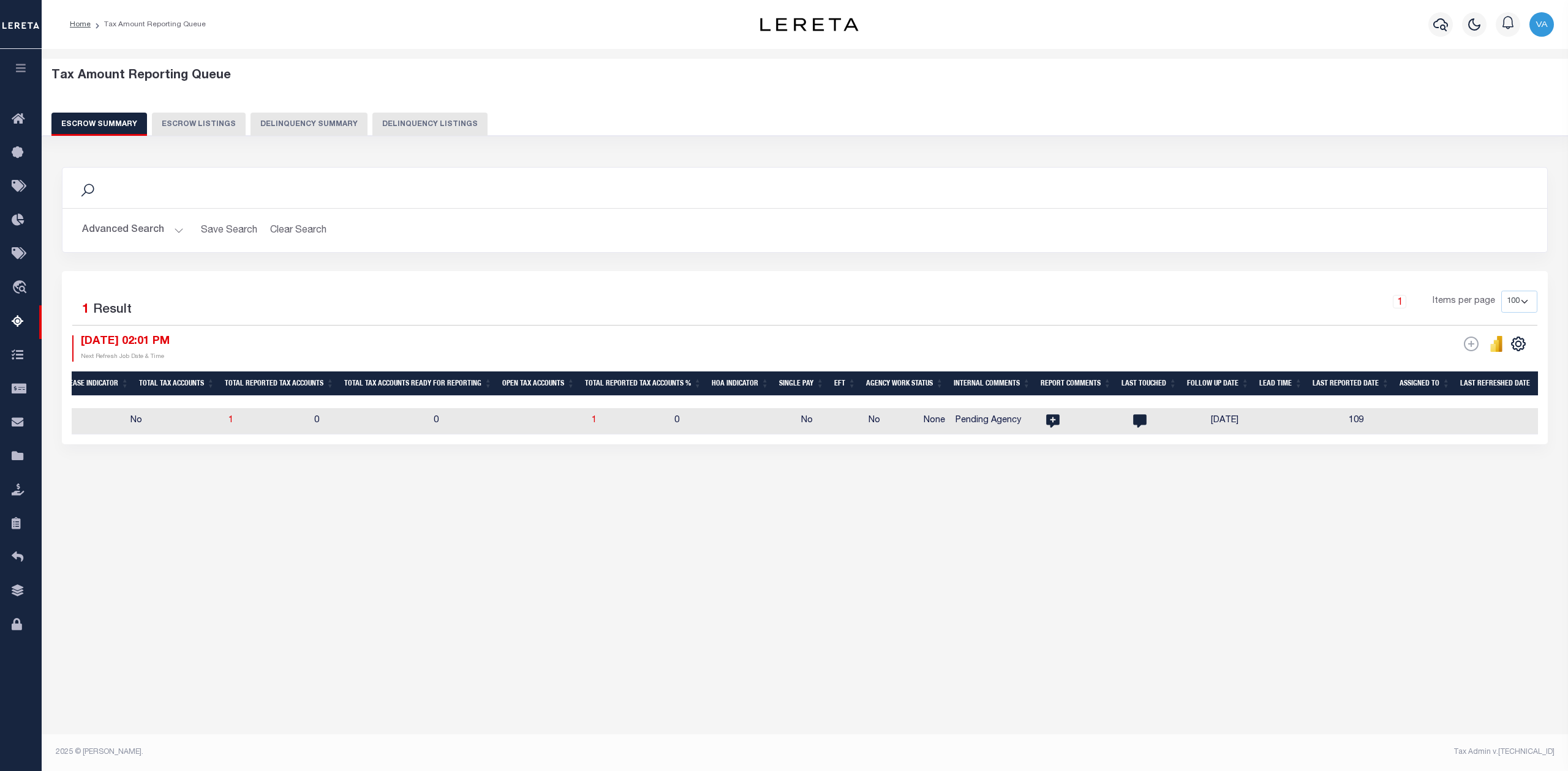
click at [1334, 606] on div "Tax Amount Reporting Queue Escrow Summary Escrow Listings In" at bounding box center [805, 396] width 1526 height 694
click at [592, 420] on span "1" at bounding box center [594, 421] width 5 height 9
select select "100"
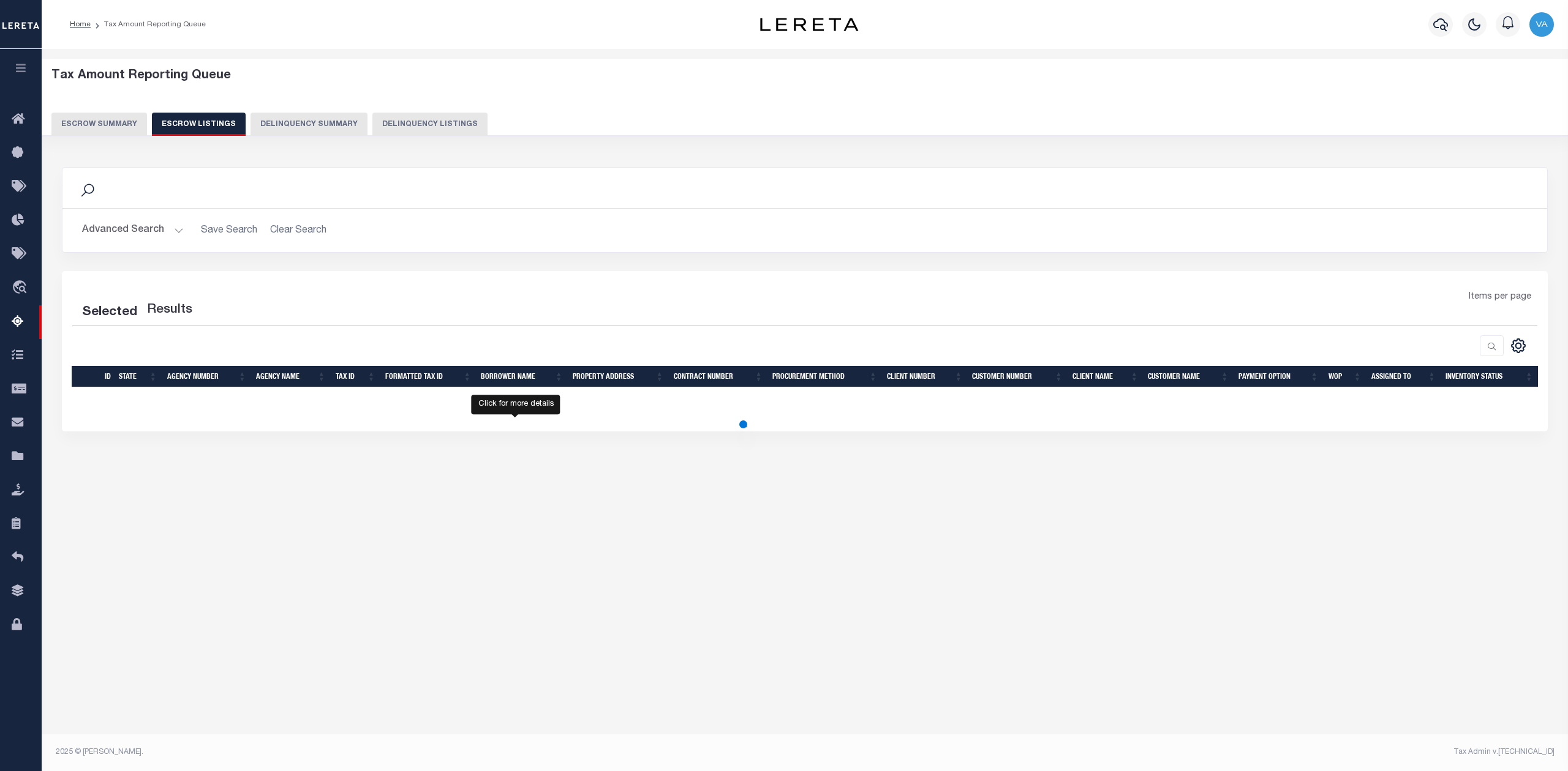
select select "100"
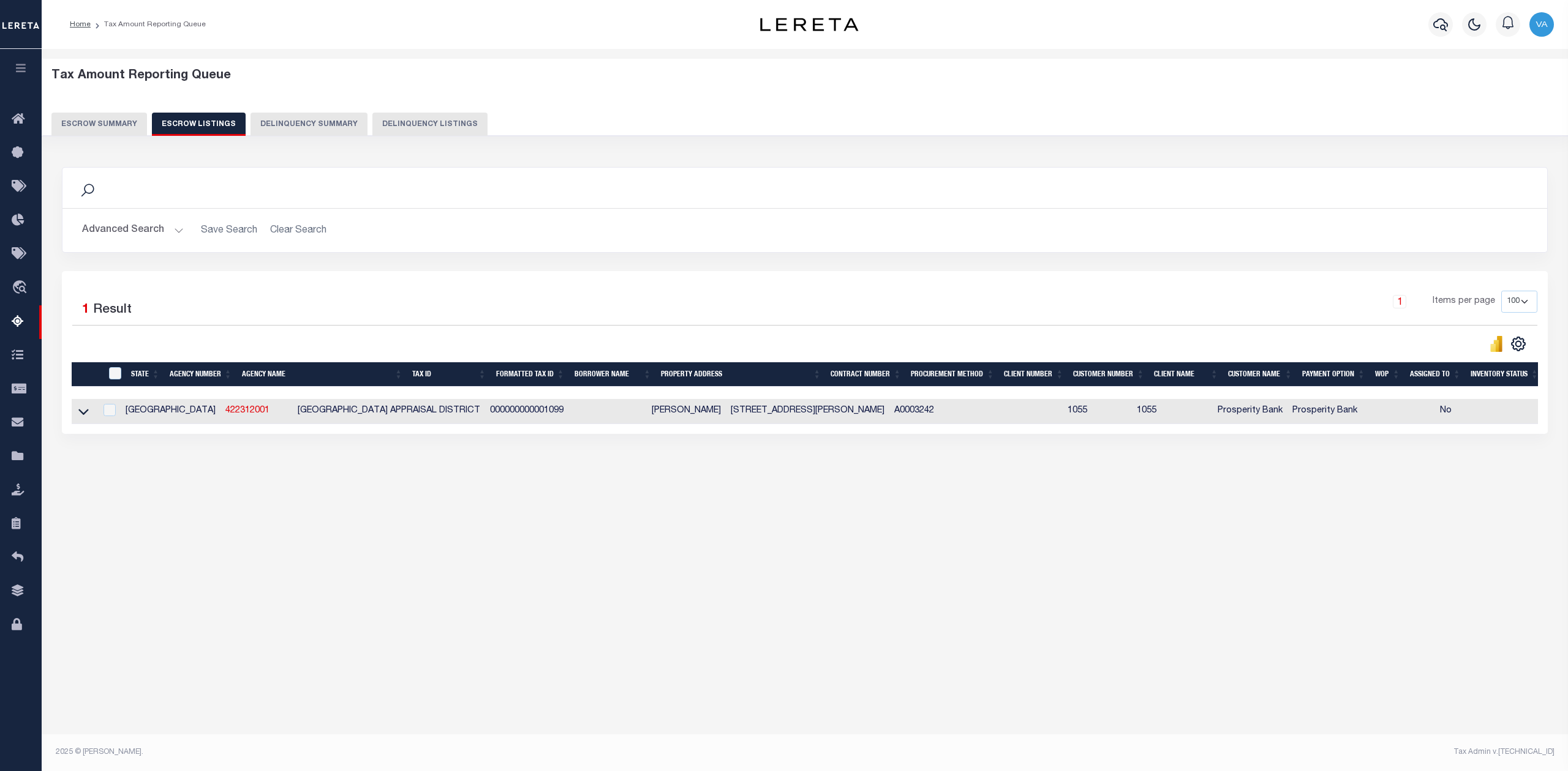
click at [101, 123] on button "Escrow Summary" at bounding box center [99, 124] width 96 height 23
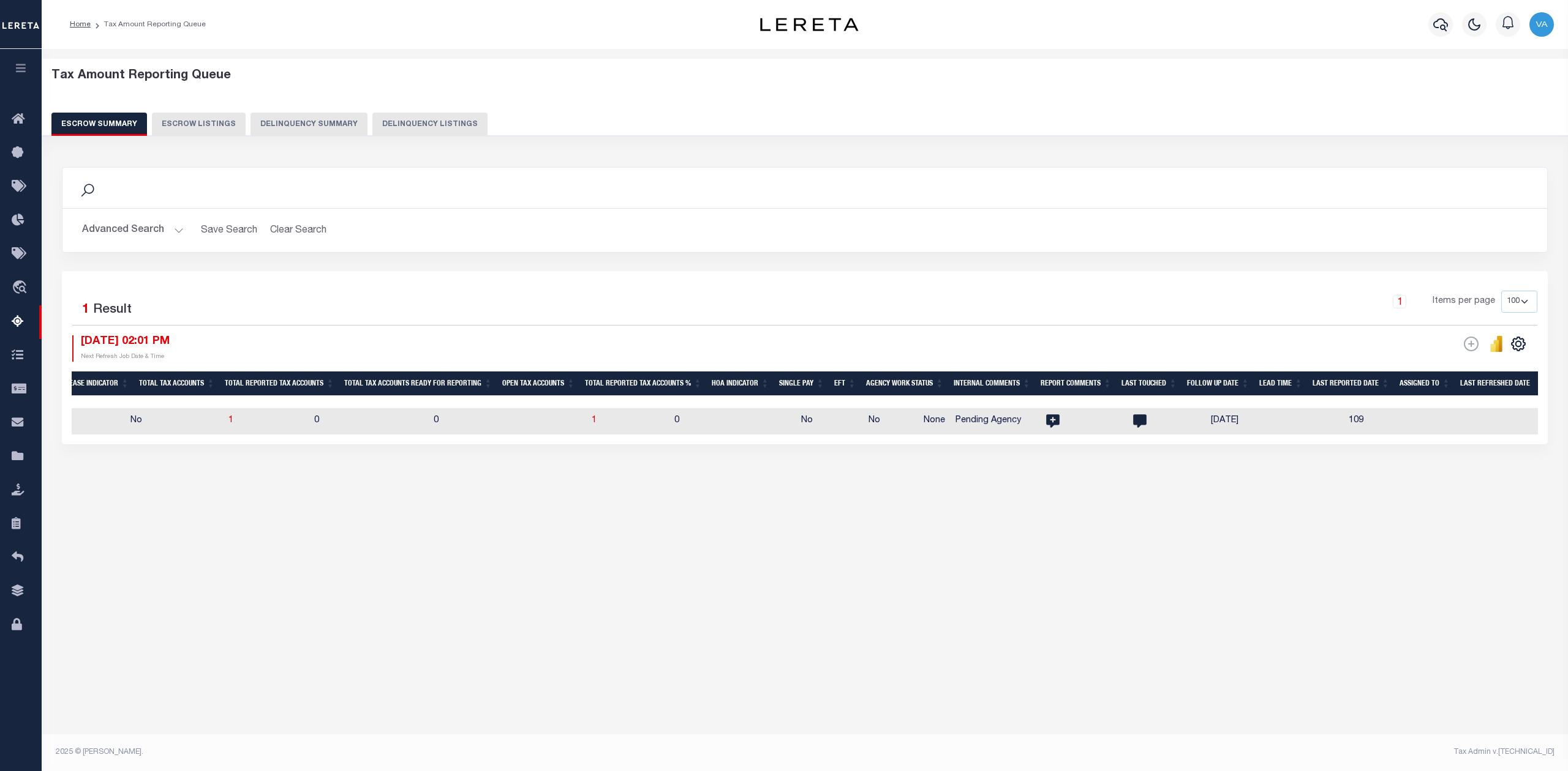
click at [689, 434] on td "0" at bounding box center [733, 421] width 127 height 27
checkbox input "true"
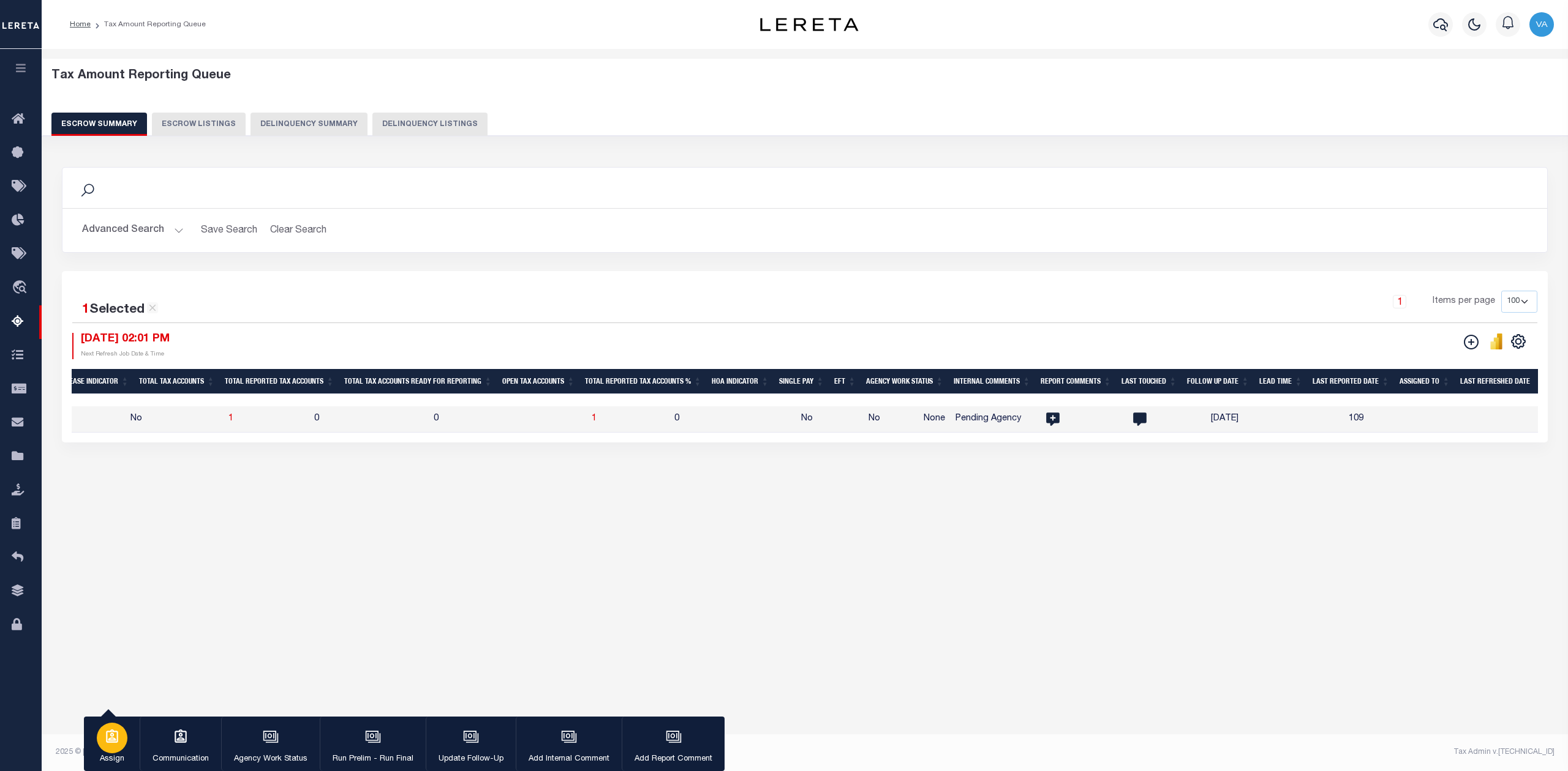
click at [89, 755] on button "Assign" at bounding box center [112, 744] width 55 height 55
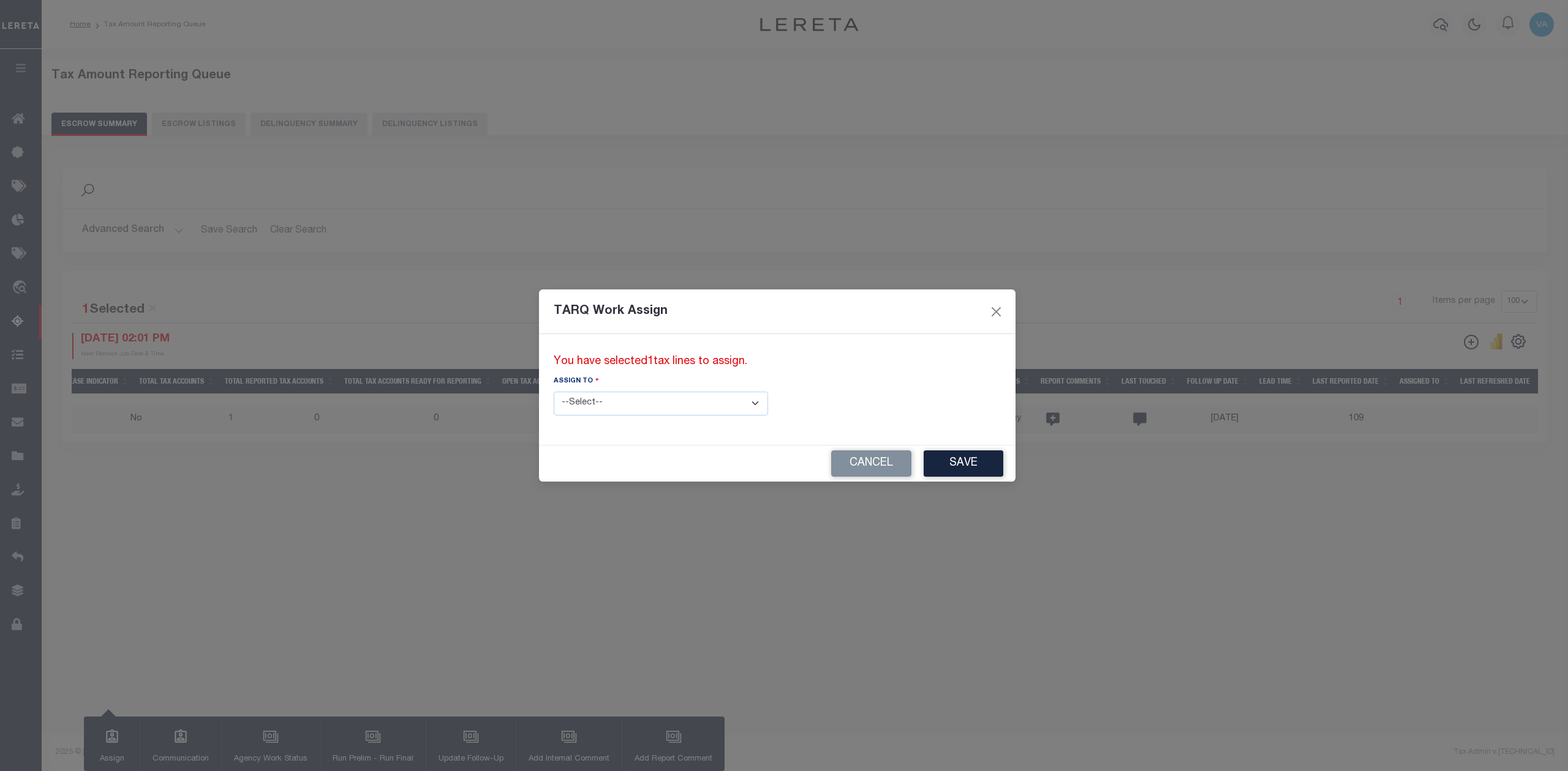
click at [658, 397] on select "--Select-- --Unassigned-- --Unassigned-- [PERSON_NAME] [PERSON_NAME] [PERSON_NA…" at bounding box center [661, 403] width 214 height 24
select select "[PERSON_NAME]"
click at [553, 392] on select "--Select-- --Unassigned-- --Unassigned-- [PERSON_NAME] [PERSON_NAME] [PERSON_NA…" at bounding box center [661, 403] width 214 height 24
click at [924, 468] on button "Save" at bounding box center [964, 463] width 80 height 27
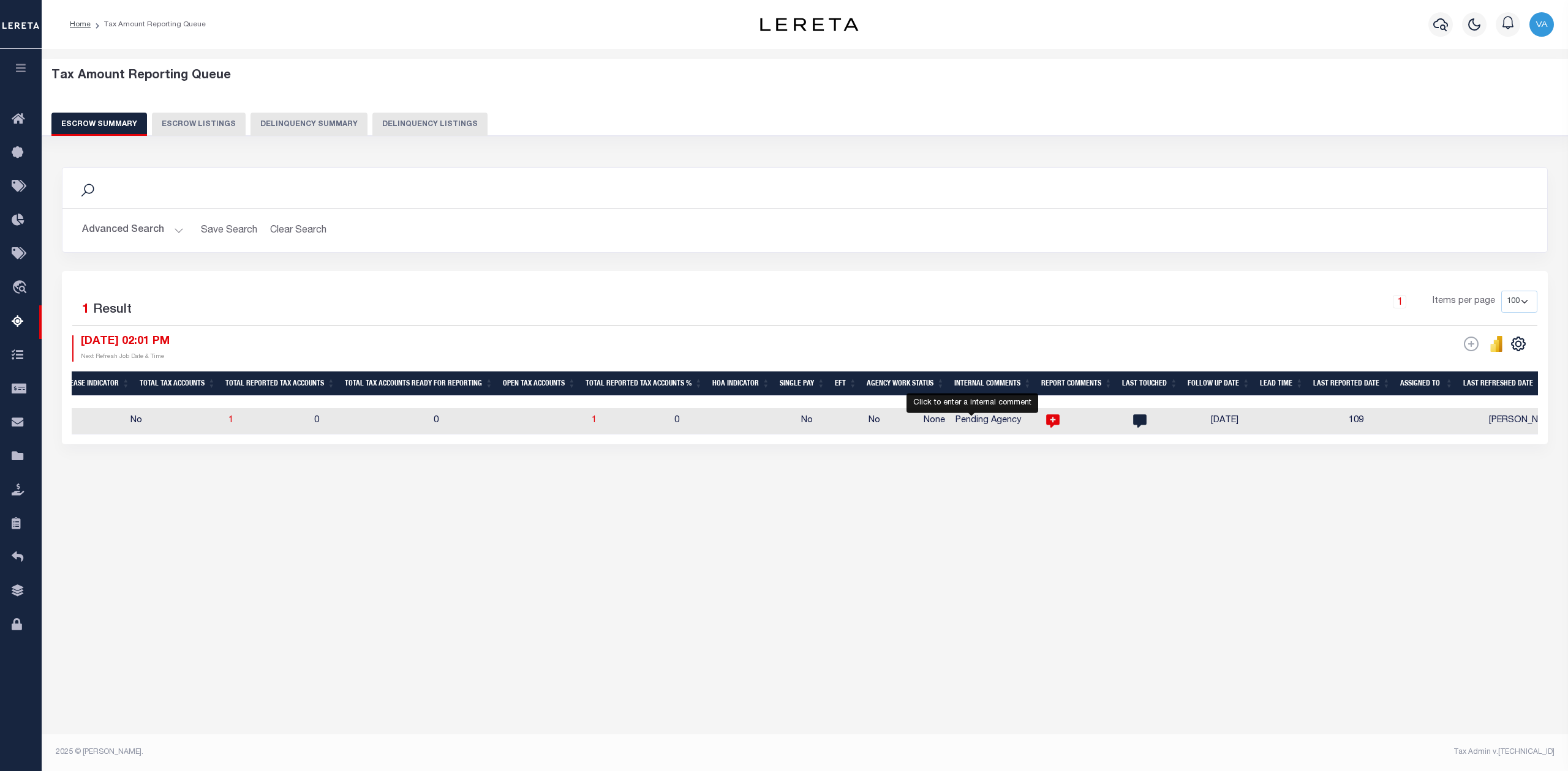
click at [1046, 425] on icon at bounding box center [1053, 421] width 14 height 14
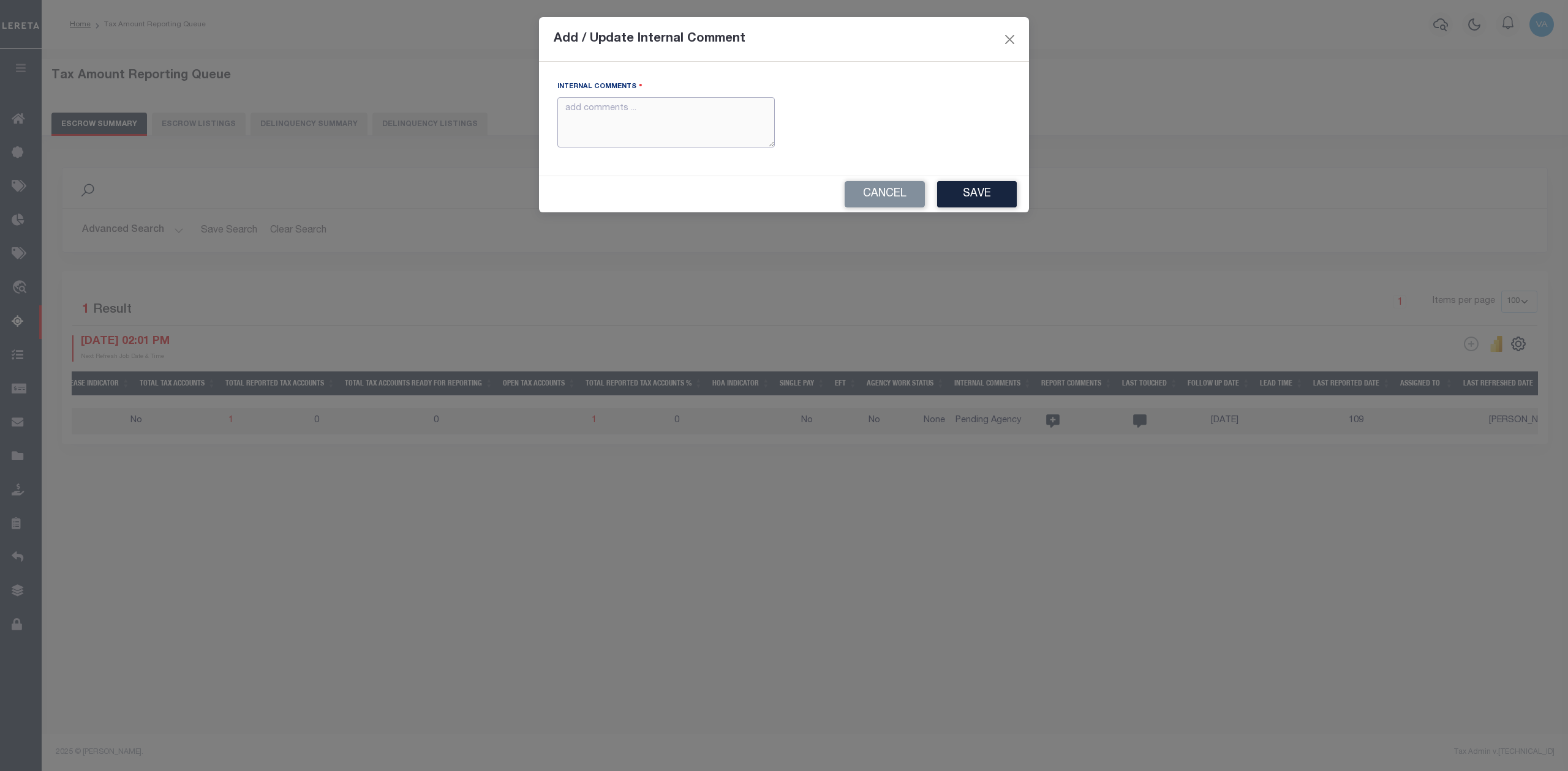
click at [723, 126] on textarea "Internal Comments" at bounding box center [666, 122] width 217 height 51
type textarea "For Tx state 2025 amounts are updated in November"
click at [990, 191] on button "Save" at bounding box center [976, 194] width 80 height 27
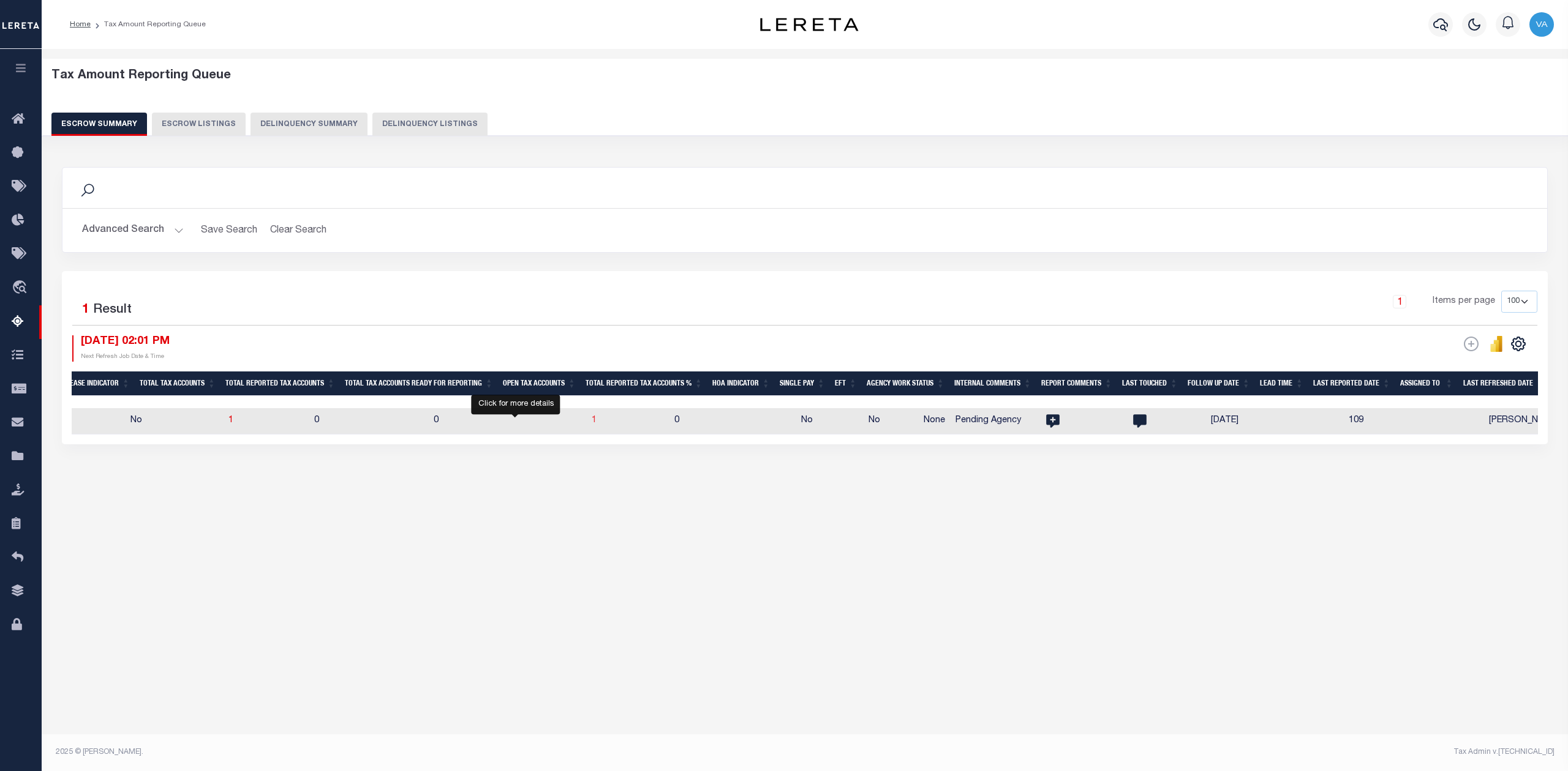
click at [592, 425] on span "1" at bounding box center [594, 421] width 5 height 9
select select "100"
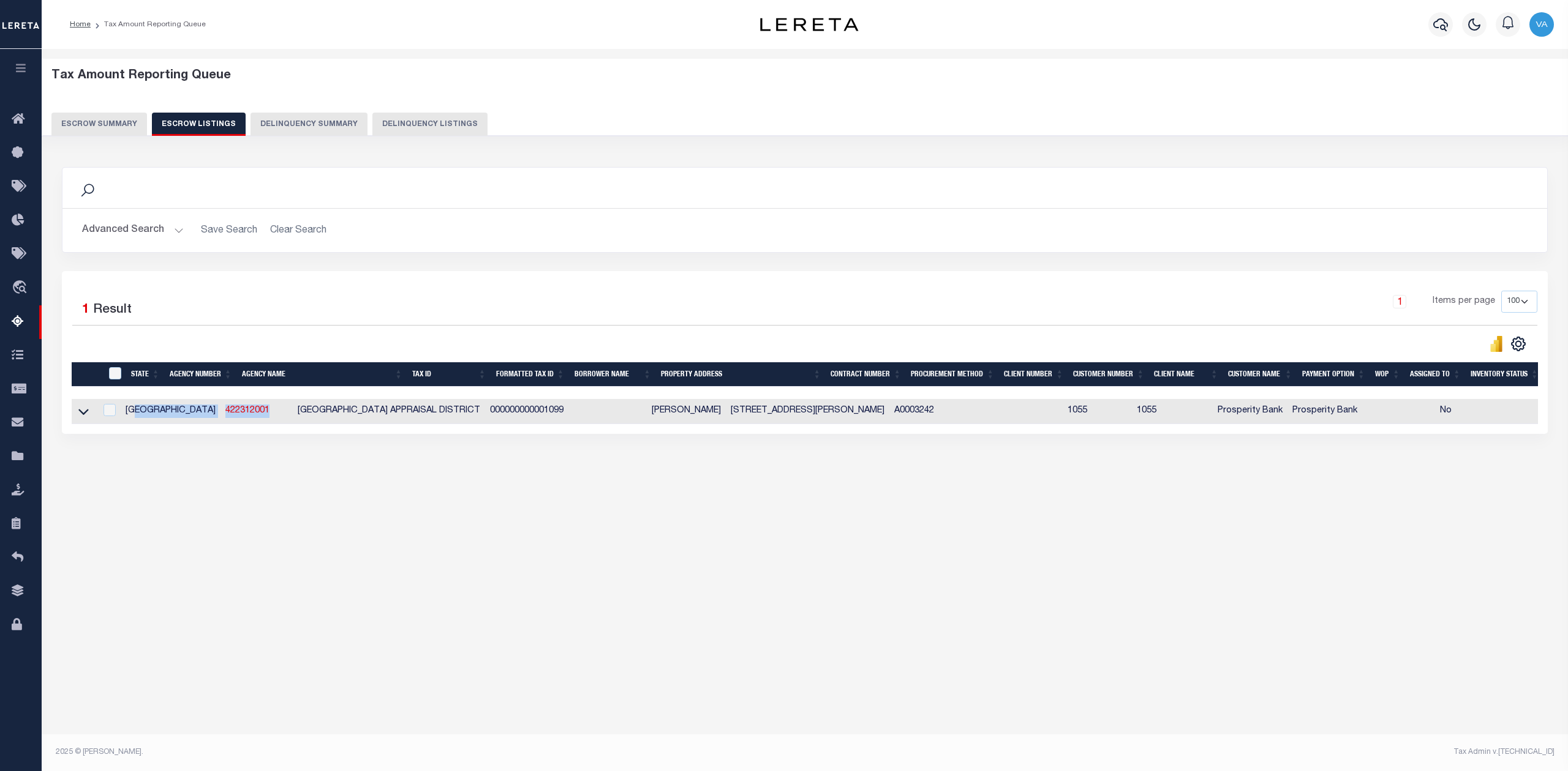
drag, startPoint x: 216, startPoint y: 410, endPoint x: 146, endPoint y: 410, distance: 70.0
click at [146, 410] on tr "TX 422312001 [GEOGRAPHIC_DATA] APPRAISAL DISTRICT 000000000001099 [PERSON_NAME]…" at bounding box center [840, 411] width 1536 height 25
copy tr "422312001"
click at [743, 544] on div "Tax Amount Reporting Queue Escrow Summary Escrow Listings" at bounding box center [805, 296] width 1526 height 496
click at [104, 121] on button "Escrow Summary" at bounding box center [99, 124] width 96 height 23
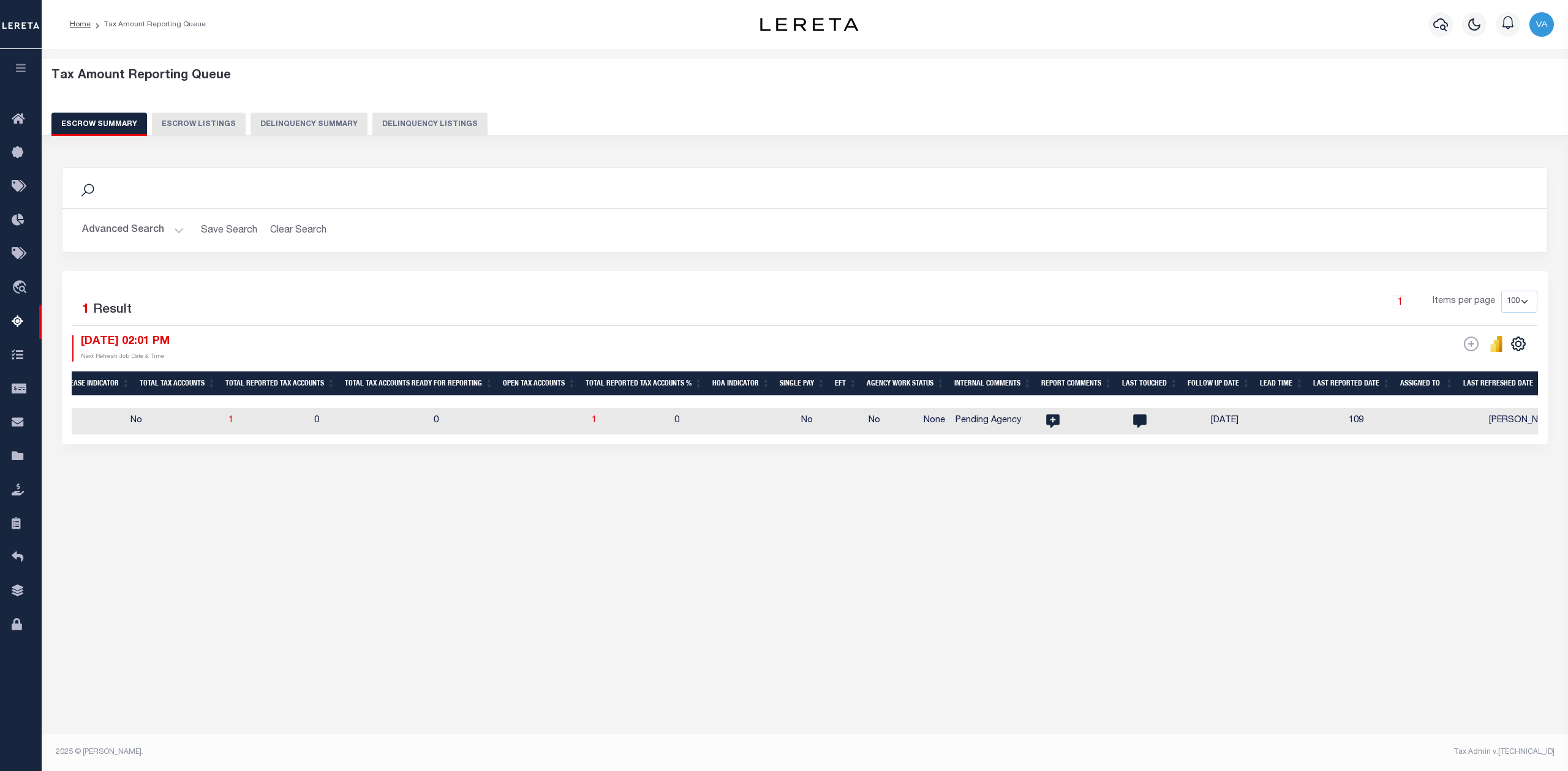
click at [146, 236] on button "Advanced Search" at bounding box center [132, 230] width 101 height 24
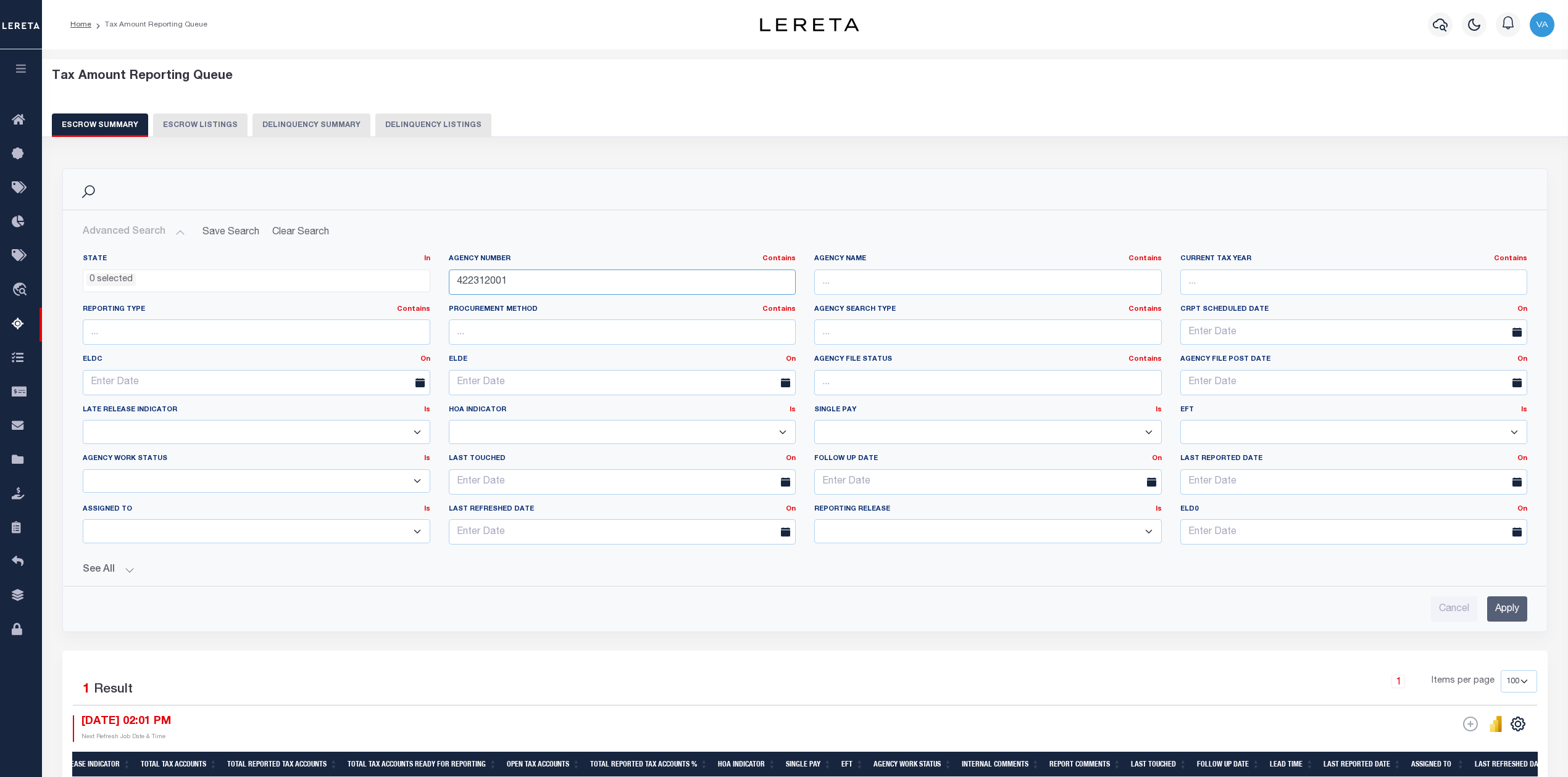
drag, startPoint x: 508, startPoint y: 285, endPoint x: 437, endPoint y: 282, distance: 71.1
click at [437, 282] on div "State In In AK AL AR AZ CA CO CT DC DE FL GA GU HI IA ID IL IN KS [GEOGRAPHIC_D…" at bounding box center [804, 404] width 1463 height 301
paste input "12806"
type input "421280601"
click at [1507, 618] on input "Apply" at bounding box center [1506, 609] width 40 height 25
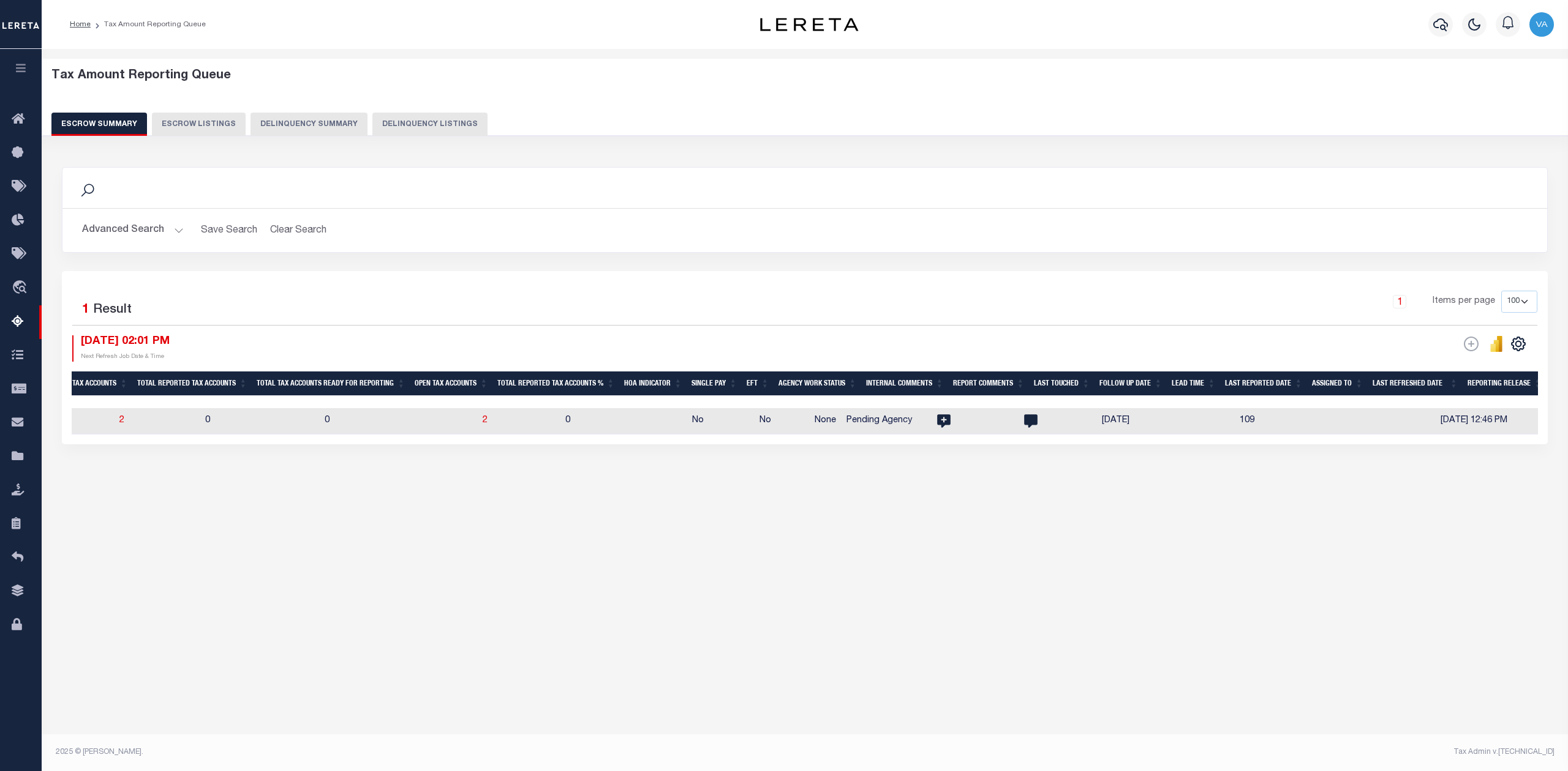
click at [478, 417] on td "2" at bounding box center [519, 421] width 83 height 27
checkbox input "true"
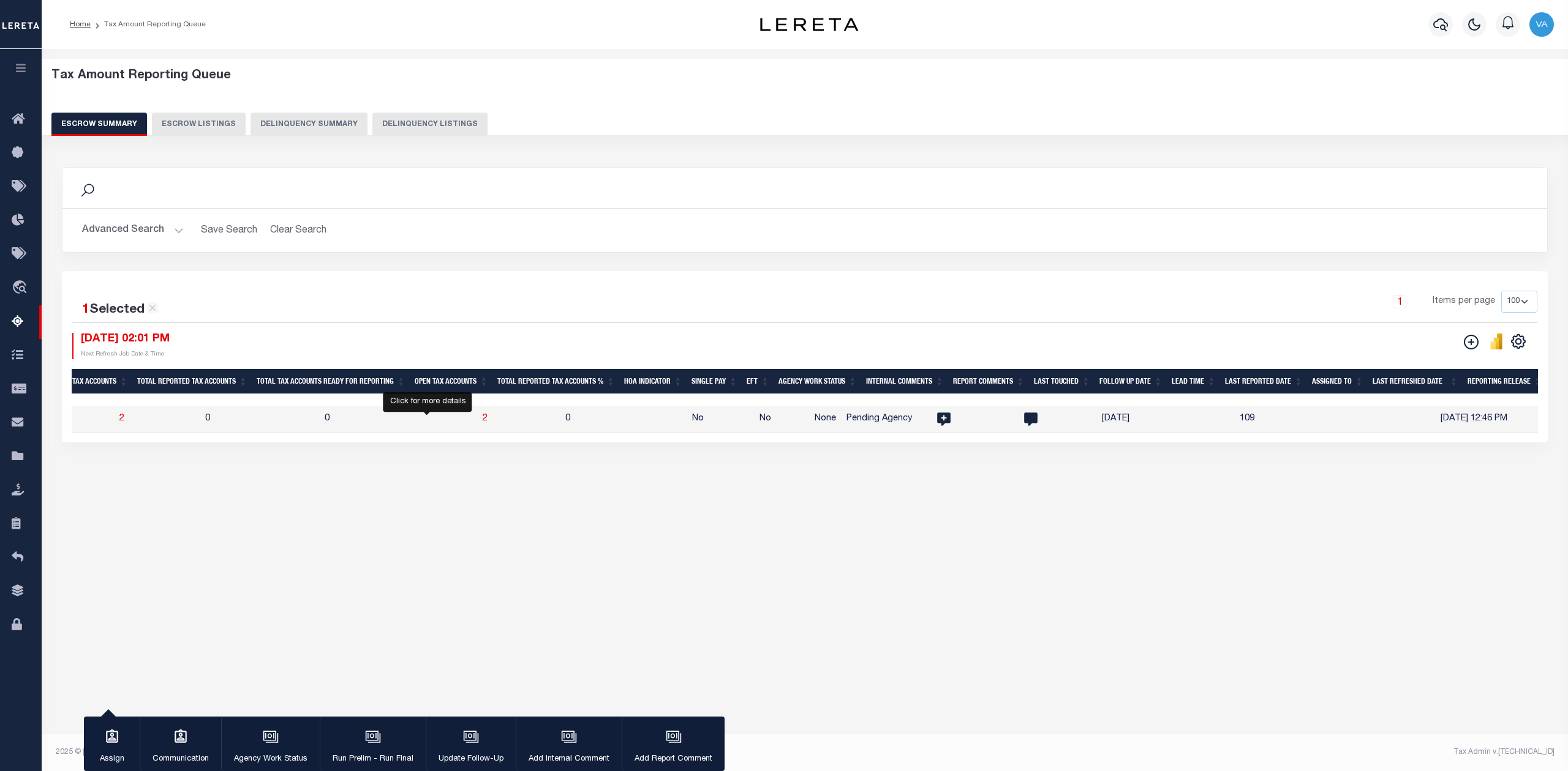
click at [483, 421] on span "2" at bounding box center [485, 419] width 5 height 9
select select "100"
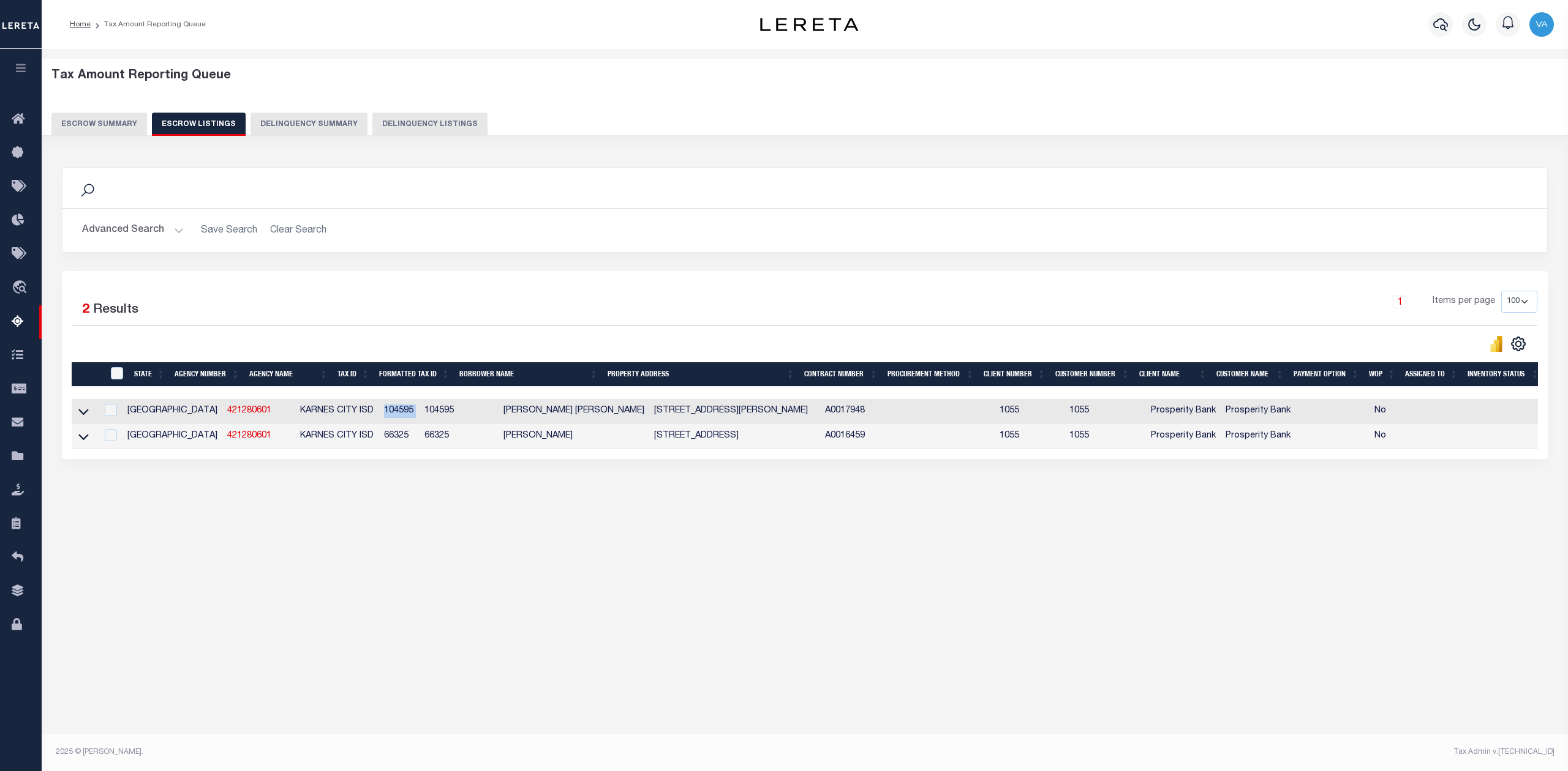
drag, startPoint x: 338, startPoint y: 415, endPoint x: 376, endPoint y: 414, distance: 38.0
click at [376, 414] on tr "TX 421280601 [GEOGRAPHIC_DATA] ISD 104595 104595 [PERSON_NAME] [PERSON_NAME] [S…" at bounding box center [808, 411] width 1472 height 25
copy td "104595"
drag, startPoint x: 361, startPoint y: 442, endPoint x: 331, endPoint y: 442, distance: 30.0
click at [331, 442] on tr "TX 421280601 [GEOGRAPHIC_DATA] ISD 66325 66325 [PERSON_NAME] [STREET_ADDRESS] A…" at bounding box center [808, 437] width 1472 height 25
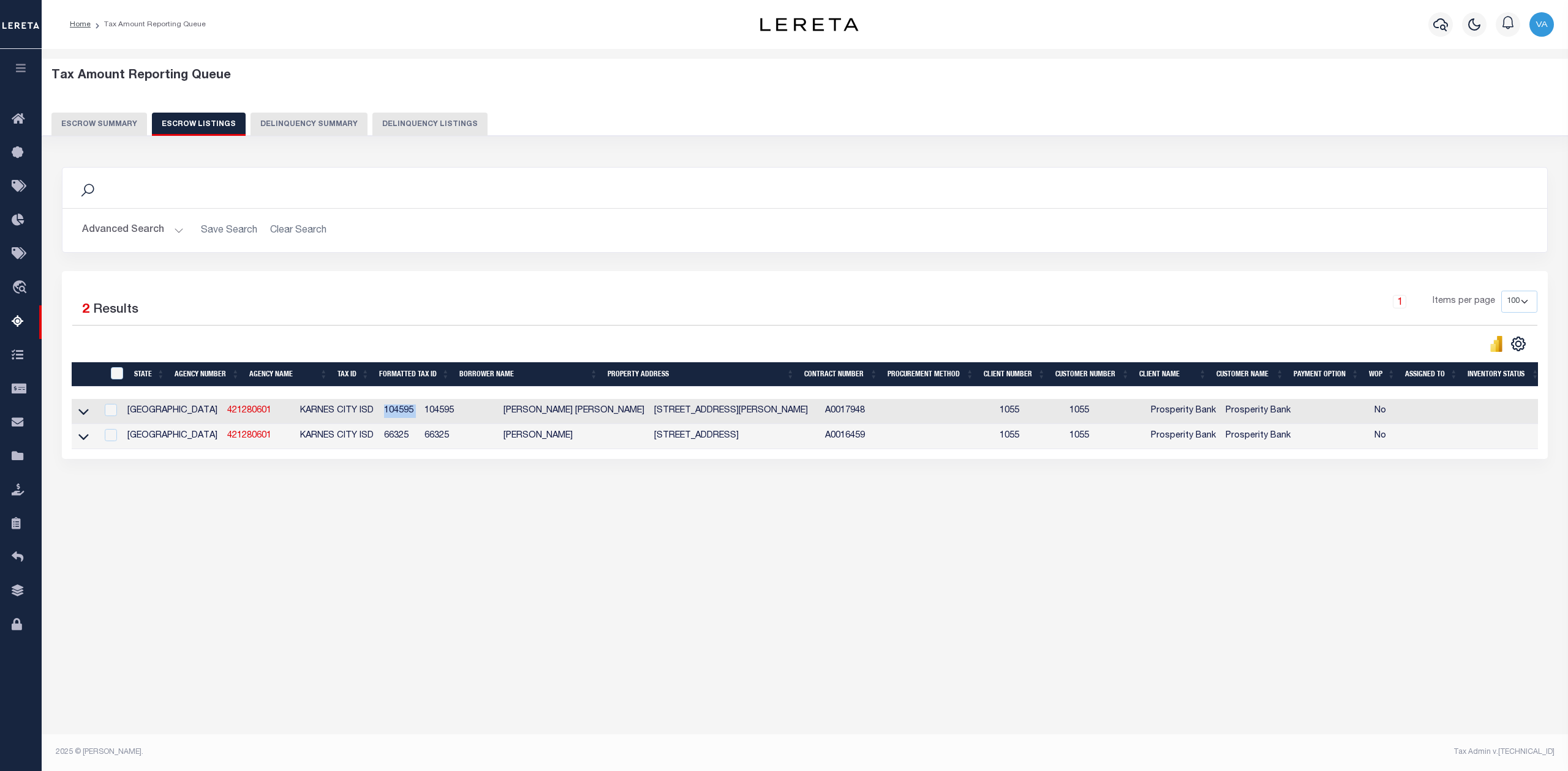
copy tr "66325"
click at [115, 113] on button "Escrow Summary" at bounding box center [99, 124] width 96 height 23
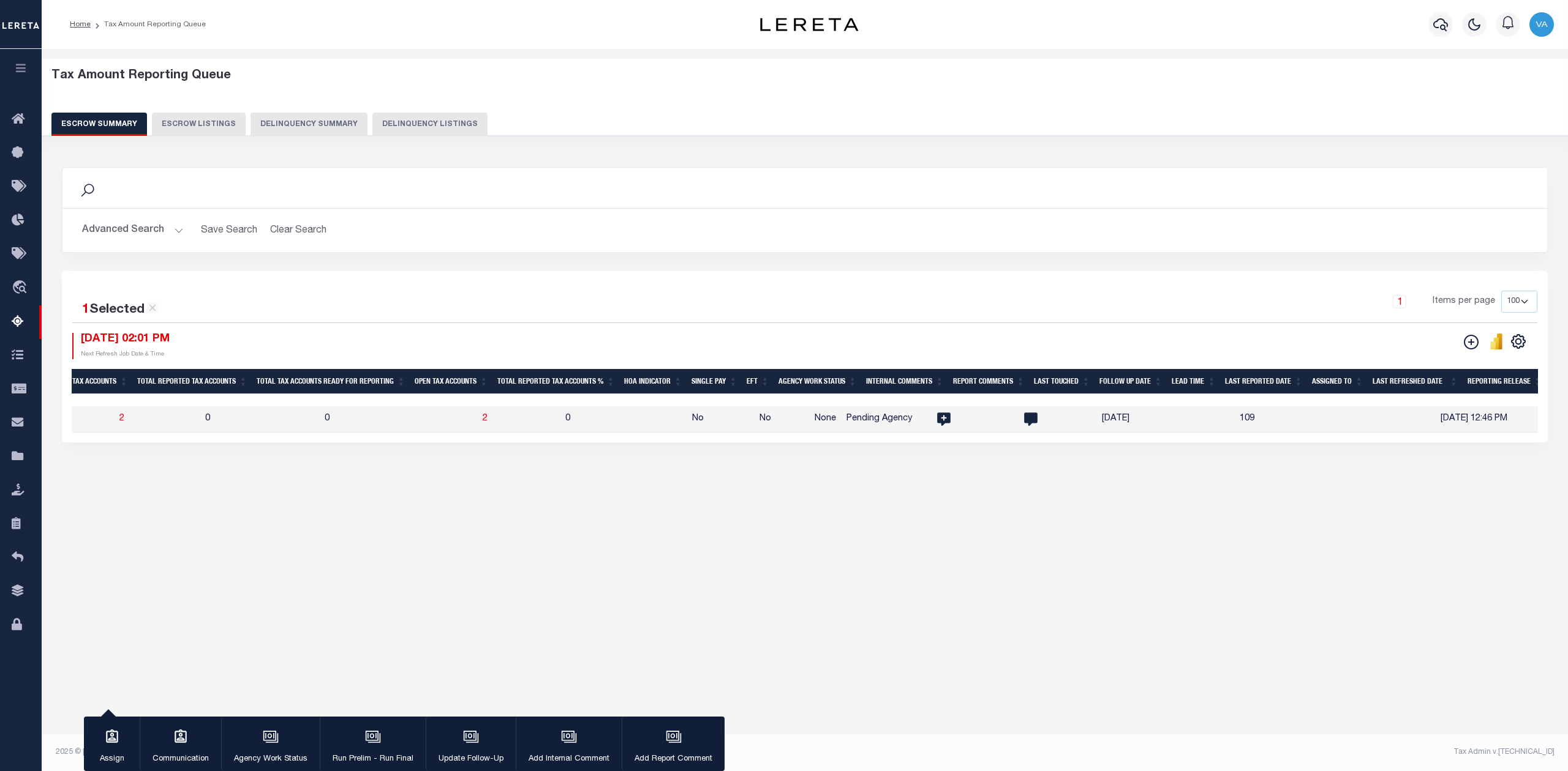
click at [577, 416] on td "0" at bounding box center [624, 419] width 127 height 27
checkbox input "false"
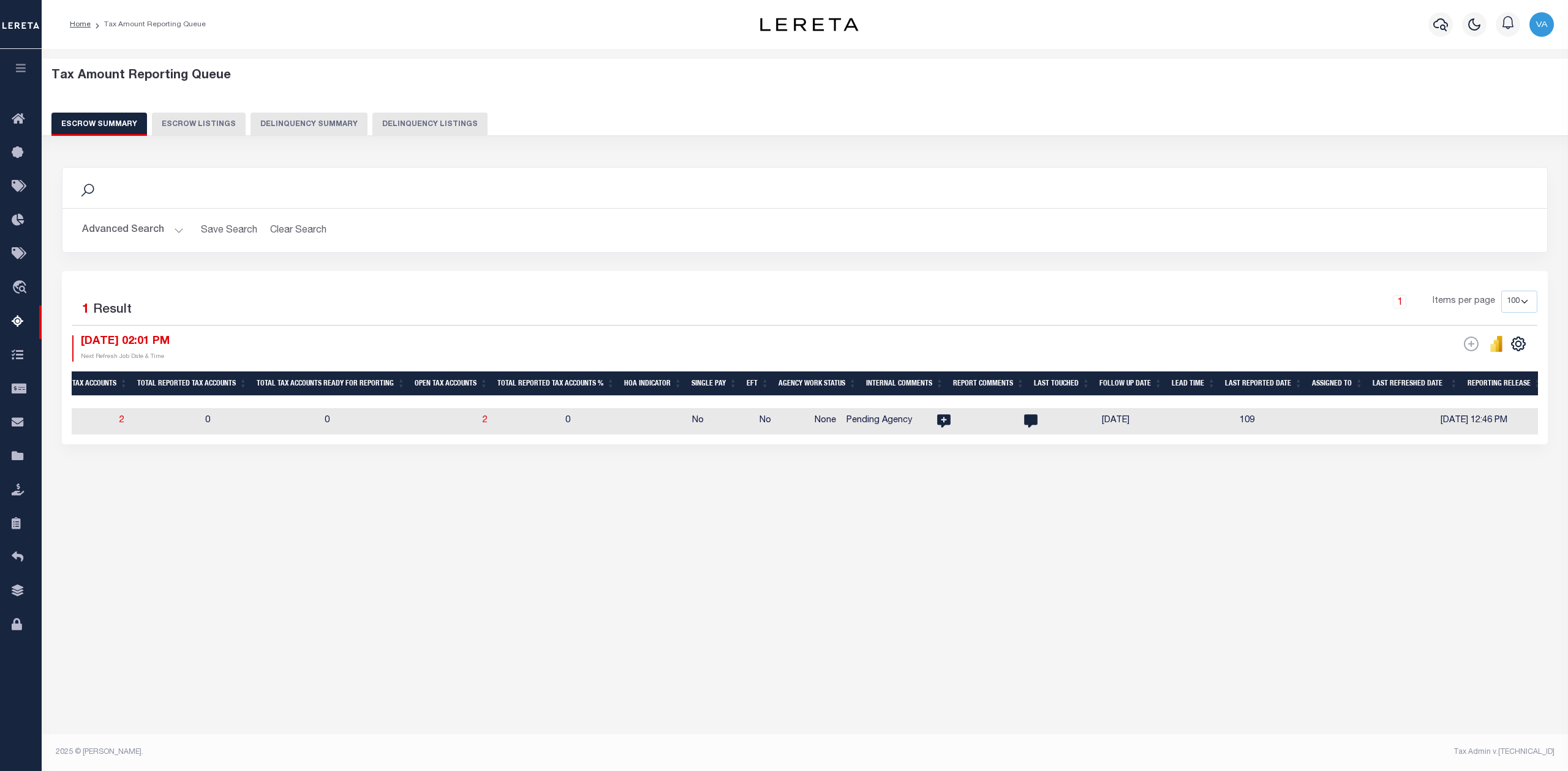
click at [561, 426] on td "0" at bounding box center [624, 421] width 127 height 27
checkbox input "true"
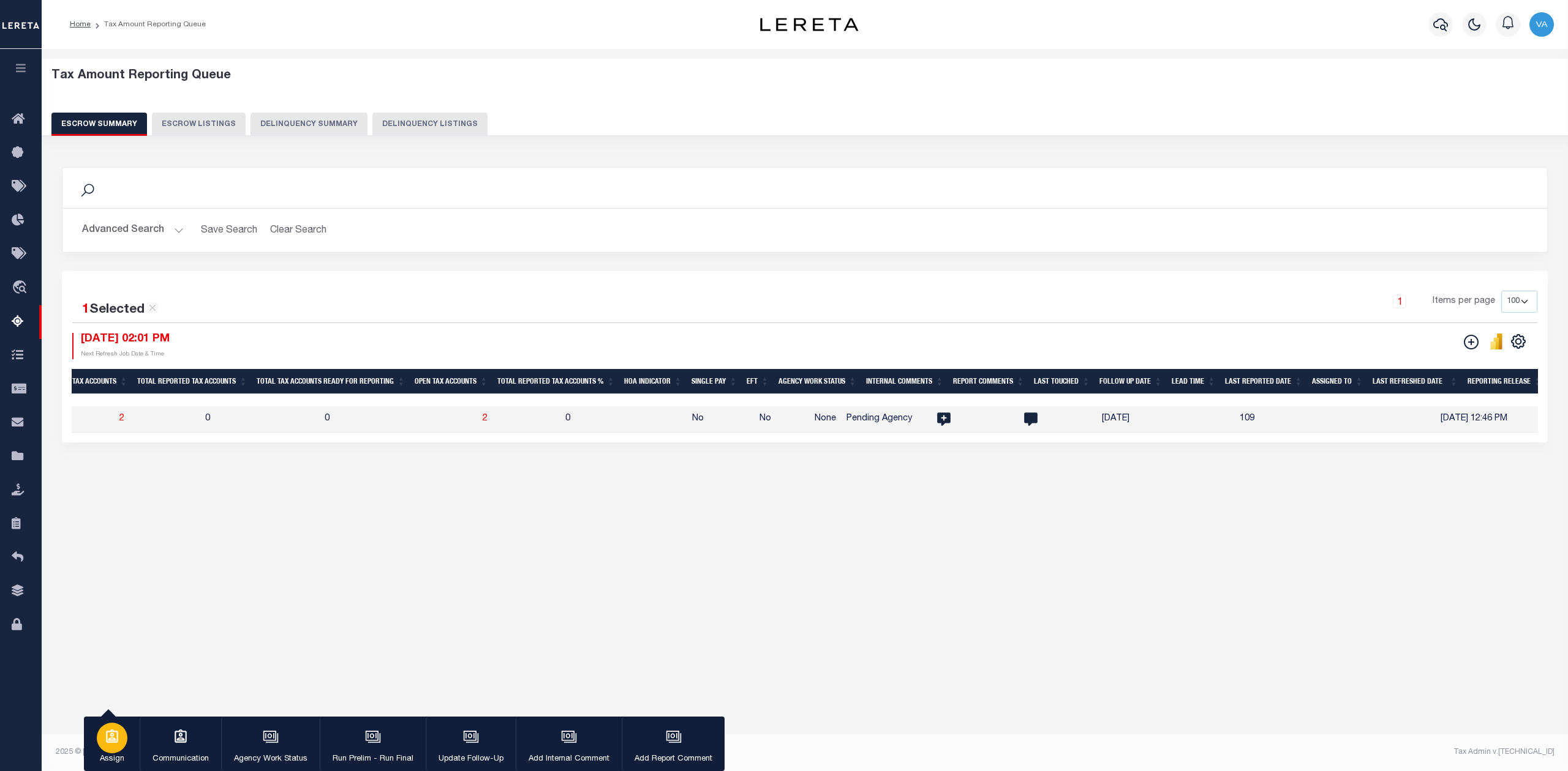
click at [115, 747] on div "button" at bounding box center [112, 738] width 31 height 31
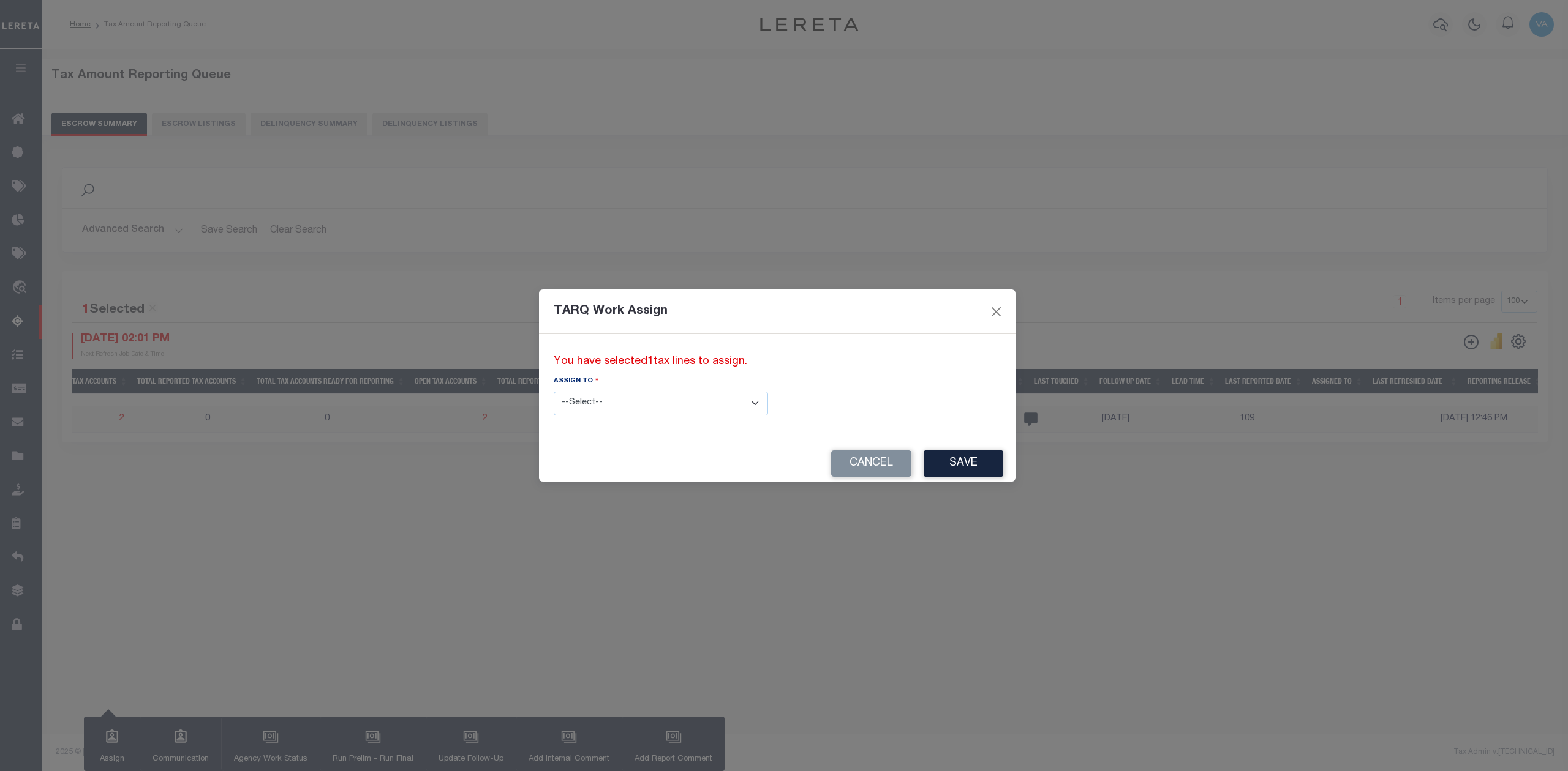
click at [595, 400] on select "--Select-- --Unassigned-- --Unassigned-- [PERSON_NAME] [PERSON_NAME] [PERSON_NA…" at bounding box center [661, 403] width 214 height 24
select select "[PERSON_NAME]"
click at [553, 392] on select "--Select-- --Unassigned-- --Unassigned-- [PERSON_NAME] [PERSON_NAME] [PERSON_NA…" at bounding box center [661, 403] width 214 height 24
click at [924, 466] on button "Save" at bounding box center [964, 463] width 80 height 27
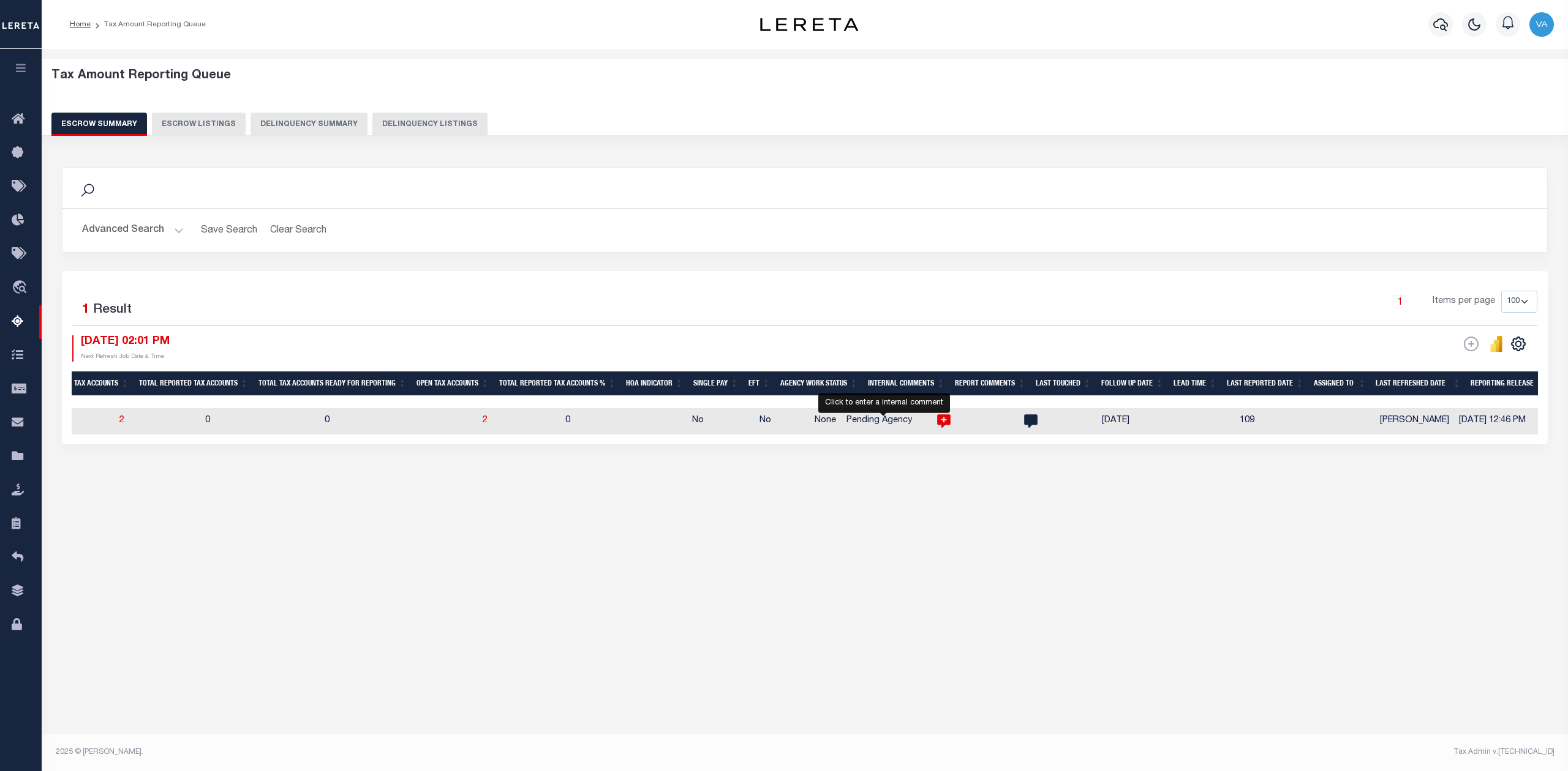
click at [937, 420] on icon at bounding box center [943, 421] width 14 height 14
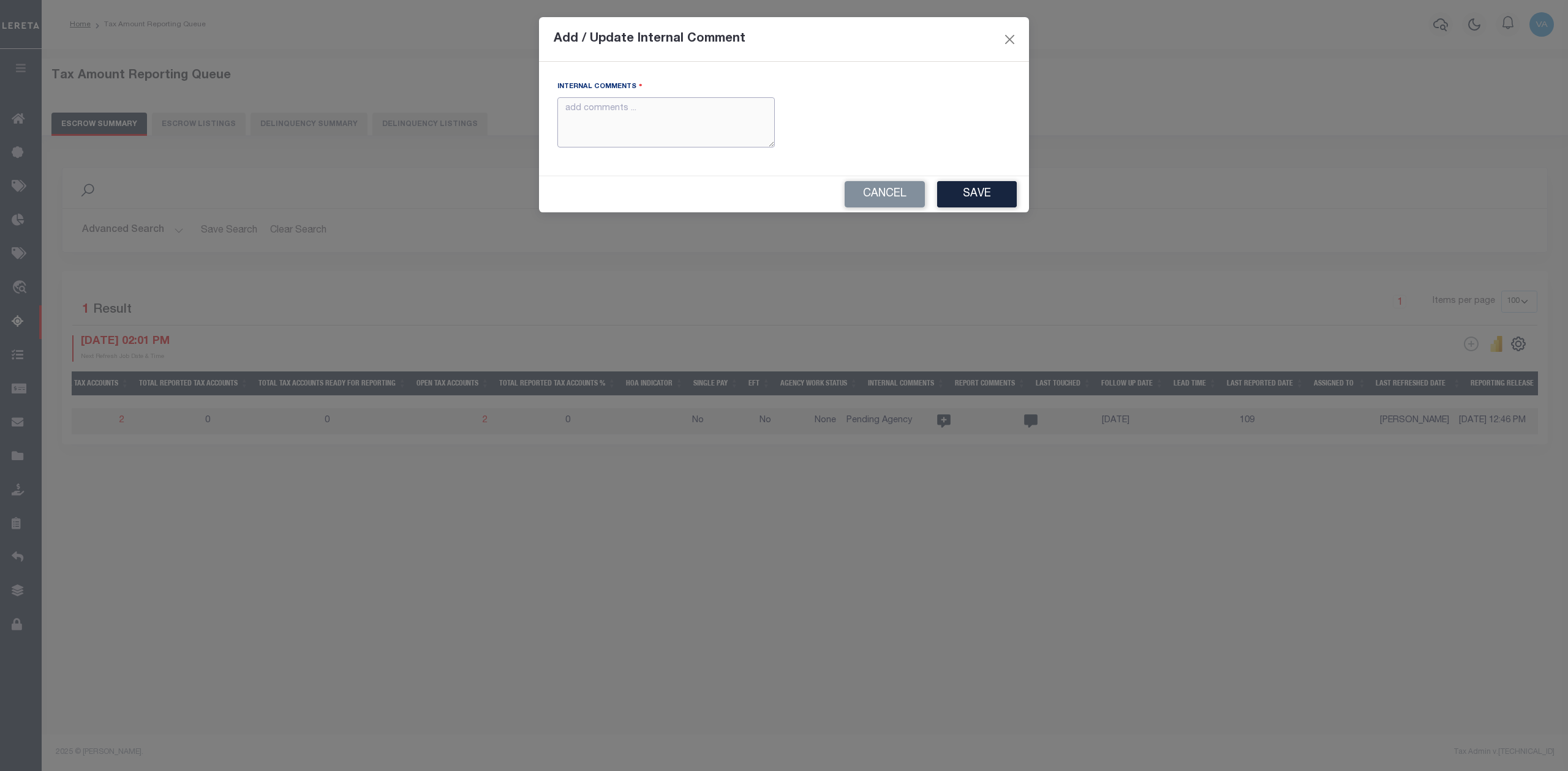
click at [668, 124] on textarea "Internal Comments" at bounding box center [666, 122] width 217 height 51
click at [669, 130] on textarea "Internal Comments" at bounding box center [666, 122] width 217 height 51
click at [584, 121] on textarea "Internal Comments" at bounding box center [666, 122] width 217 height 51
paste textarea "For TX state 2025 amounts are updated in November"
type textarea "For TX state 2025 amounts are updated in November"
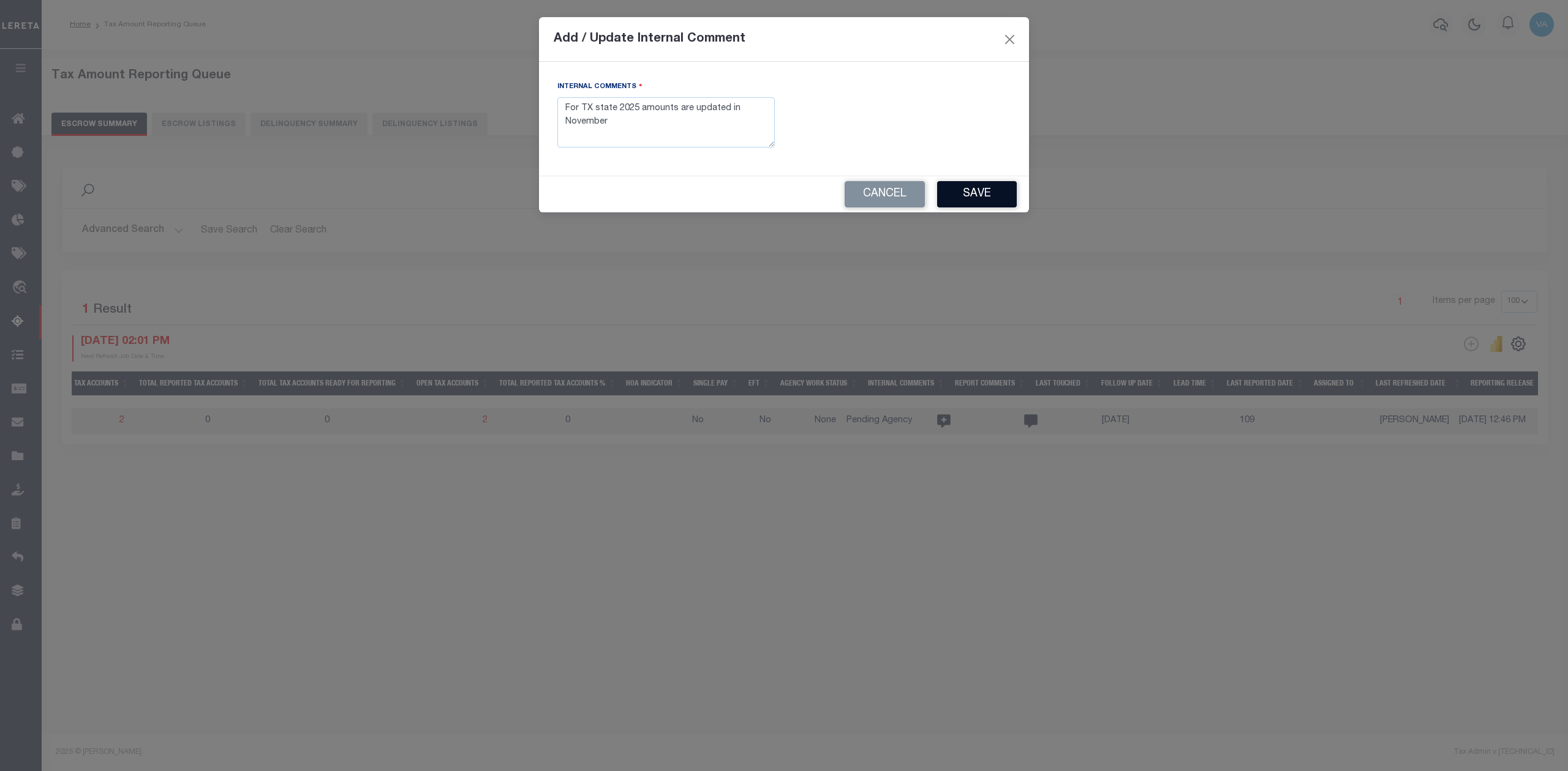
click at [965, 195] on button "Save" at bounding box center [976, 194] width 80 height 27
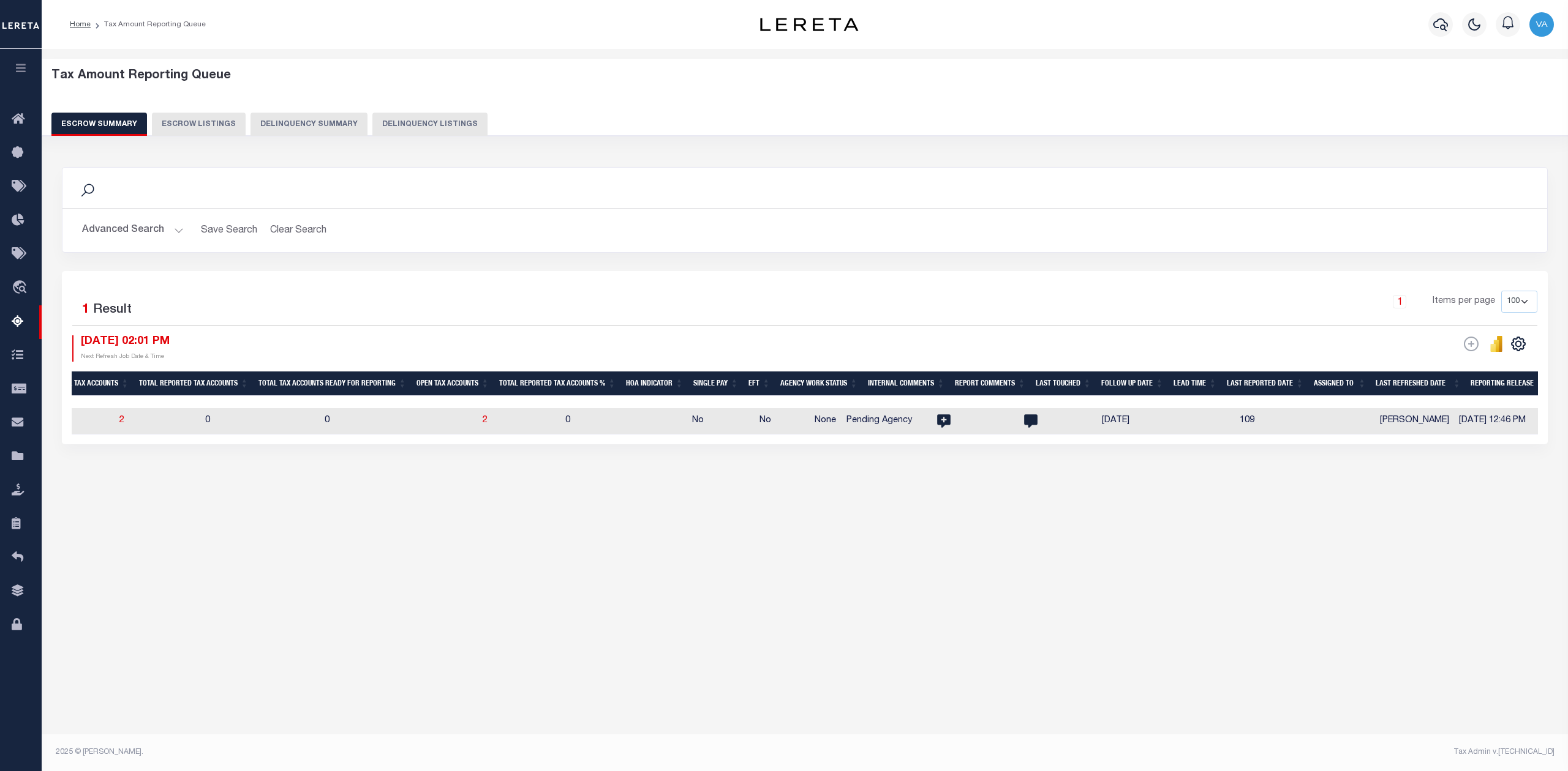
click at [1382, 601] on div "Tax Amount Reporting Queue Escrow Summary Escrow Listings In" at bounding box center [805, 396] width 1526 height 694
click at [1297, 595] on div "Tax Amount Reporting Queue Escrow Summary Escrow Listings In" at bounding box center [805, 396] width 1526 height 694
click at [1422, 555] on div "Tax Amount Reporting Queue Escrow Summary Escrow Listings" at bounding box center [805, 301] width 1526 height 506
click at [1260, 606] on div "Tax Amount Reporting Queue Escrow Summary Escrow Listings In" at bounding box center [805, 396] width 1526 height 694
click at [1321, 589] on div "Tax Amount Reporting Queue Escrow Summary Escrow Listings In" at bounding box center [805, 396] width 1526 height 694
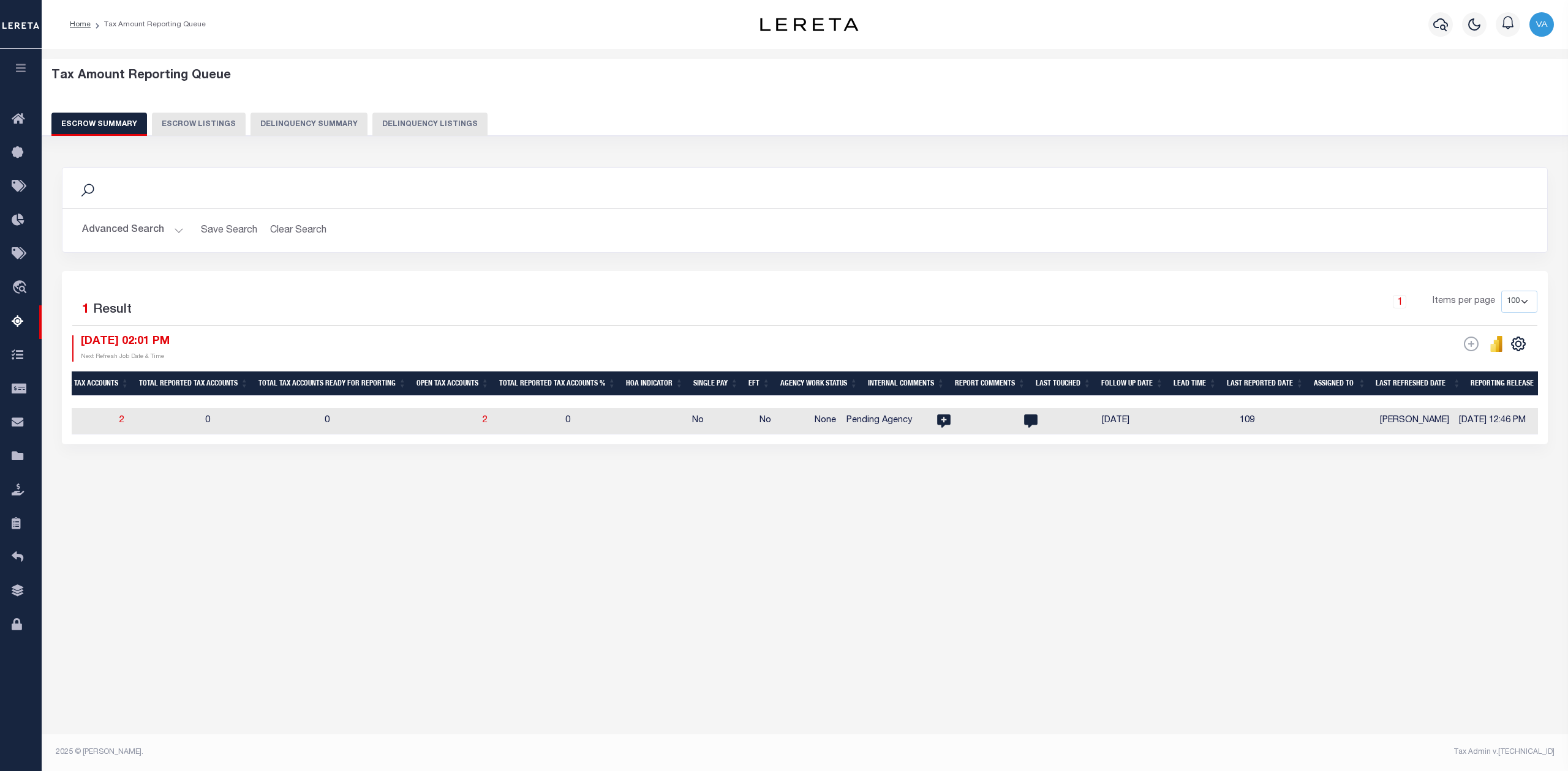
click at [1156, 506] on div "Tax Amount Reporting Queue Escrow Summary Escrow Listings In" at bounding box center [805, 289] width 1519 height 457
click at [1231, 644] on div "Tax Amount Reporting Queue Escrow Summary Escrow Listings In" at bounding box center [805, 396] width 1526 height 694
click at [1240, 549] on div "Tax Amount Reporting Queue Escrow Summary Escrow Listings" at bounding box center [805, 301] width 1526 height 506
